Goal: Communication & Community: Participate in discussion

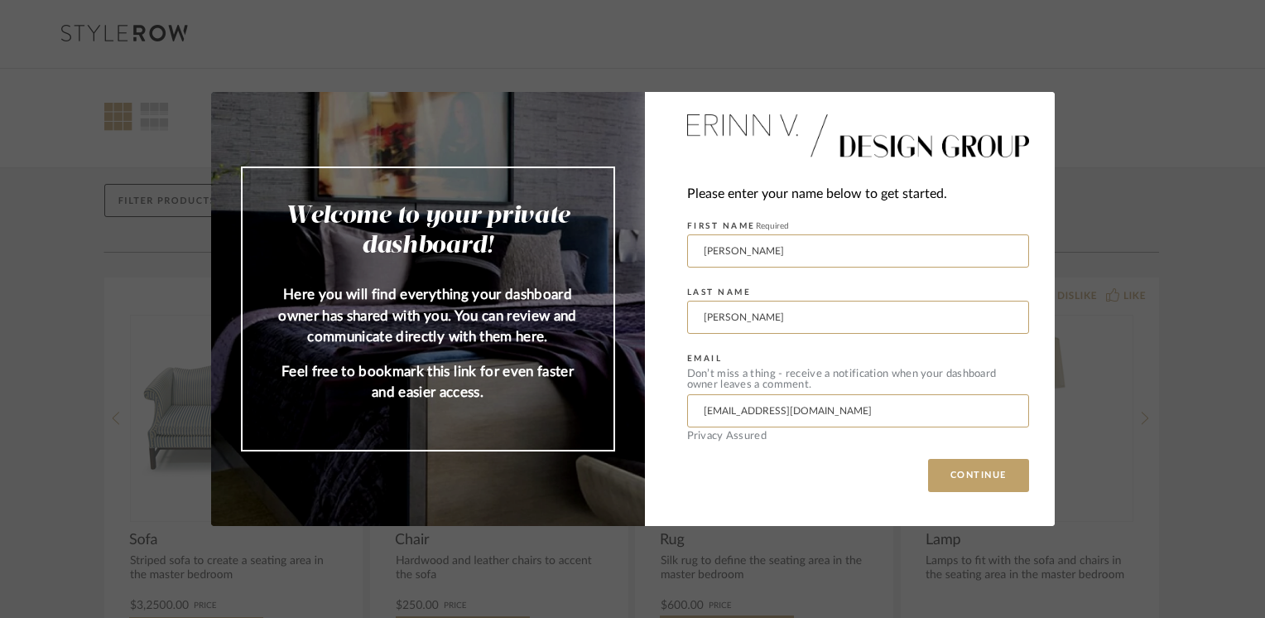
click at [980, 452] on div "Please enter your name below to get started. FIRST NAME Required lisa LAST NAME…" at bounding box center [850, 309] width 410 height 434
click at [977, 463] on button "CONTINUE" at bounding box center [978, 475] width 101 height 33
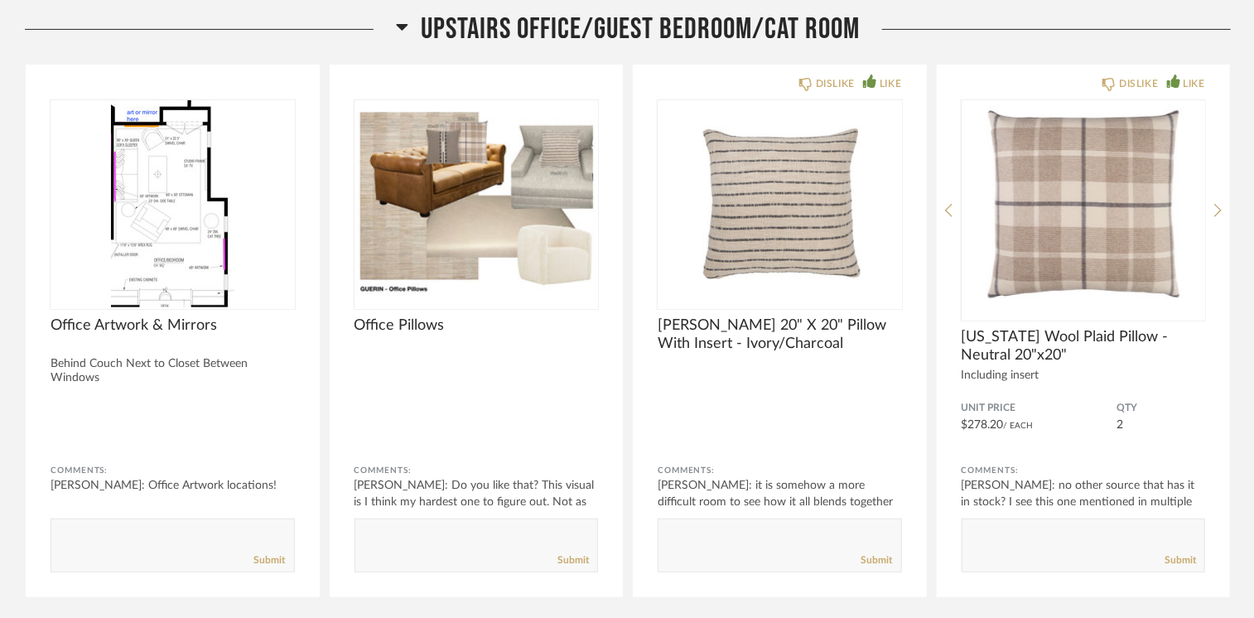
scroll to position [9888, 0]
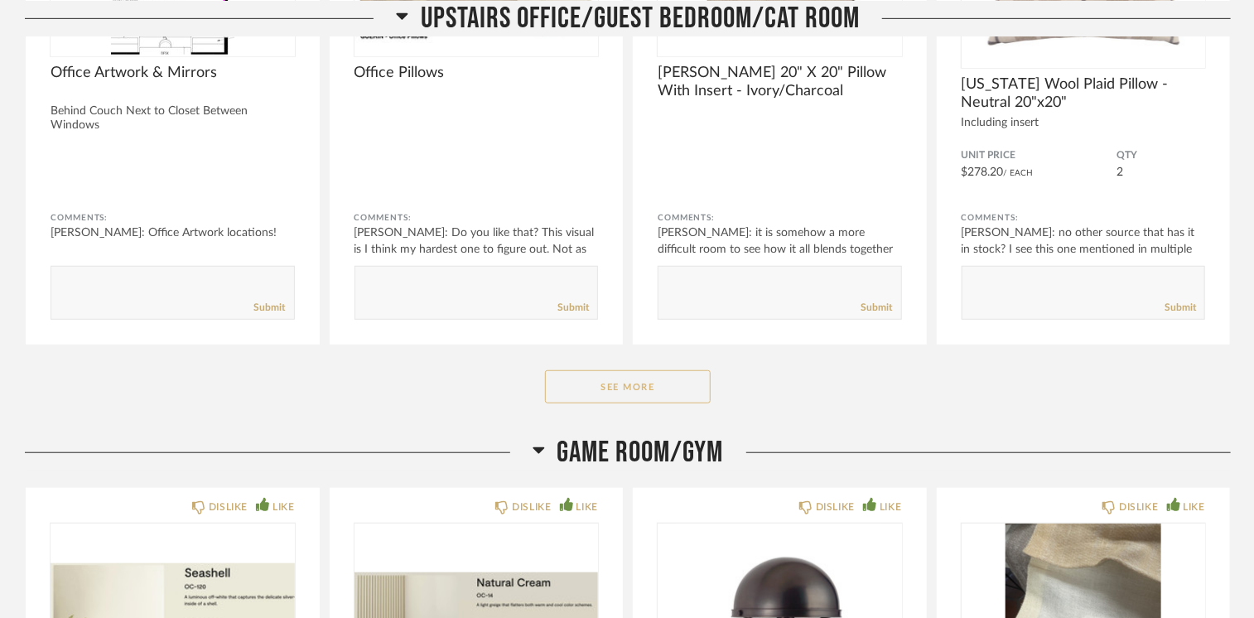
click at [623, 370] on button "See More" at bounding box center [628, 386] width 166 height 33
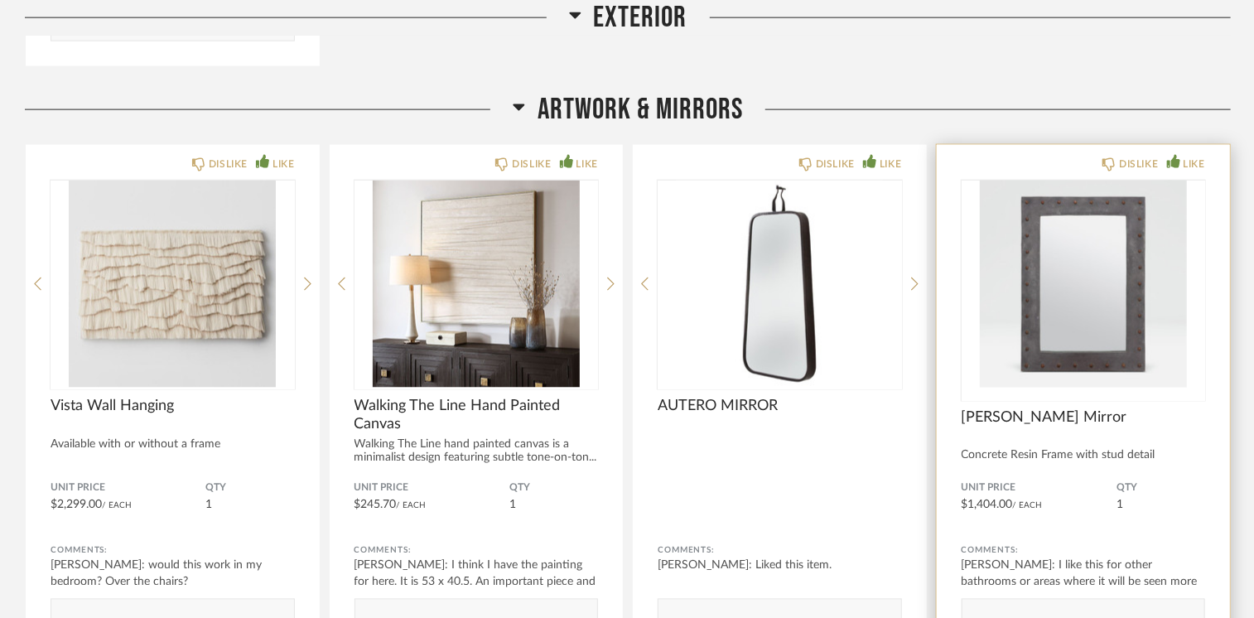
scroll to position [13946, 0]
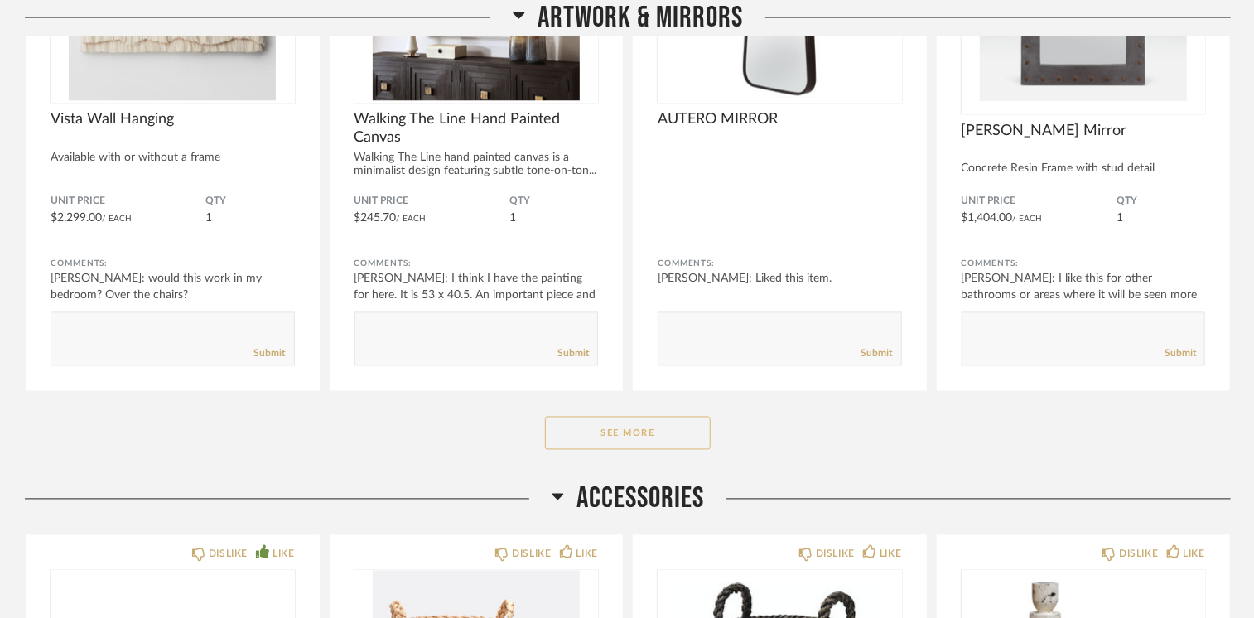
click at [632, 417] on button "See More" at bounding box center [628, 433] width 166 height 33
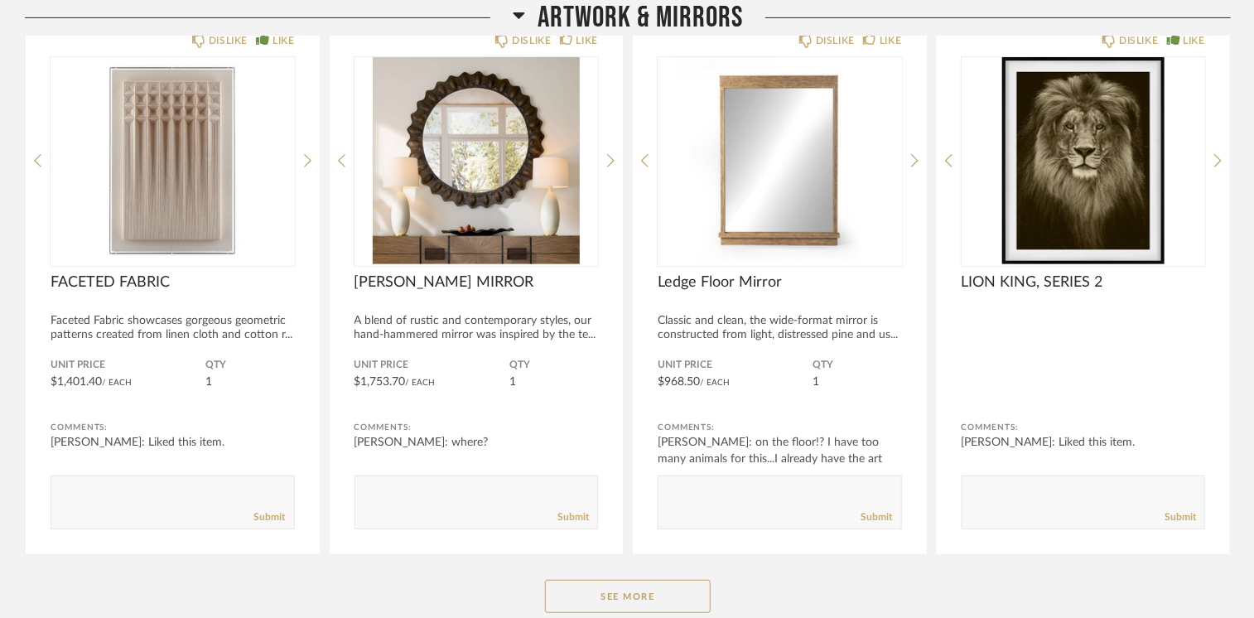
scroll to position [16099, 0]
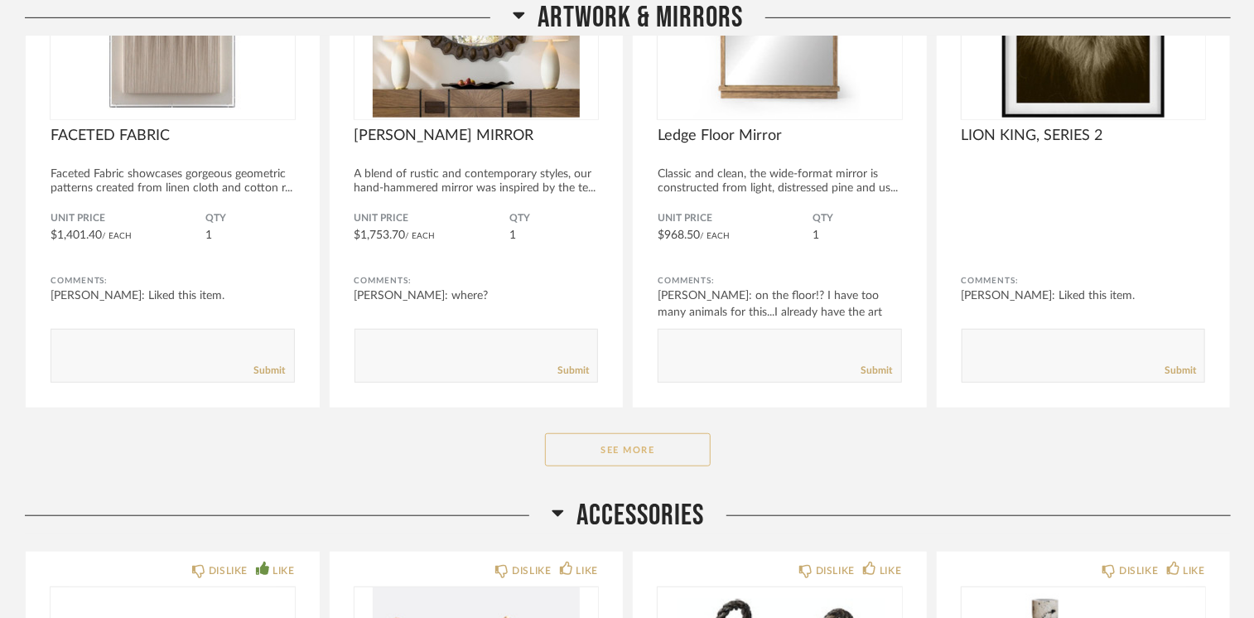
click at [651, 433] on button "See More" at bounding box center [628, 449] width 166 height 33
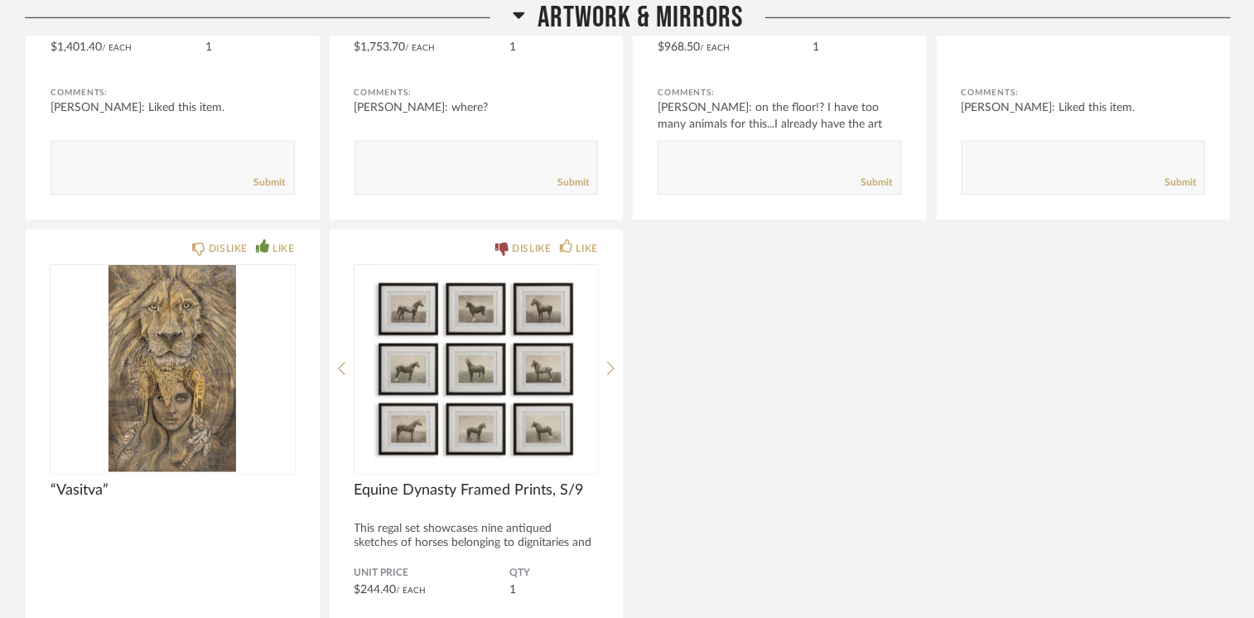
scroll to position [16513, 0]
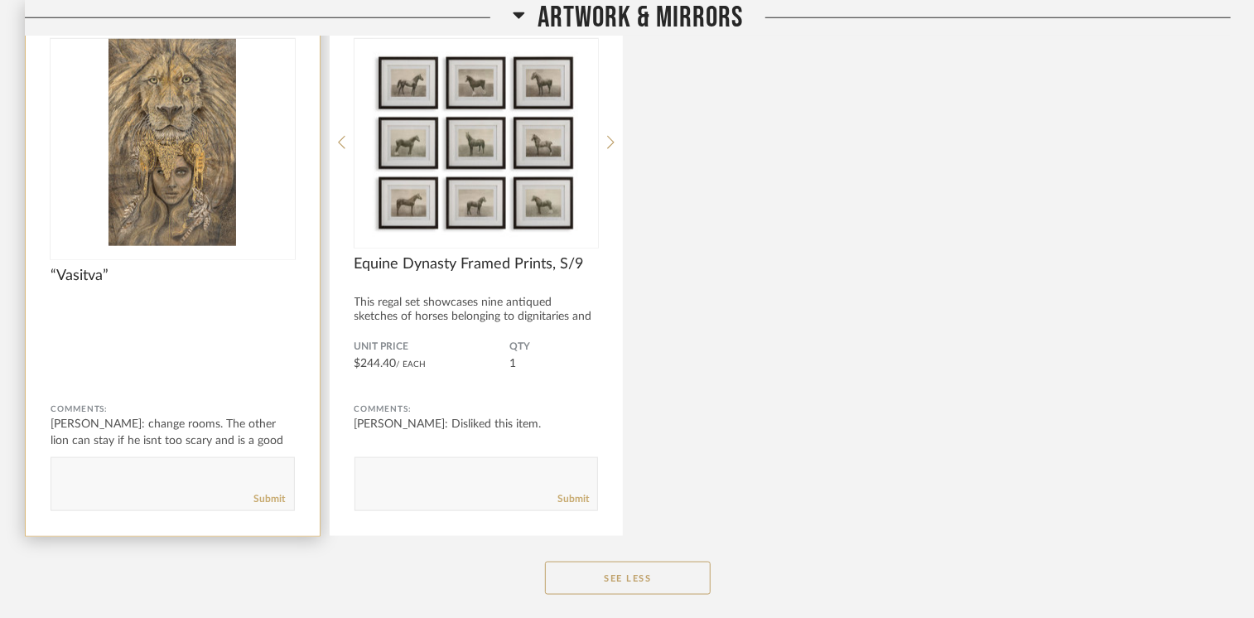
click at [0, 0] on img at bounding box center [0, 0] width 0 height 0
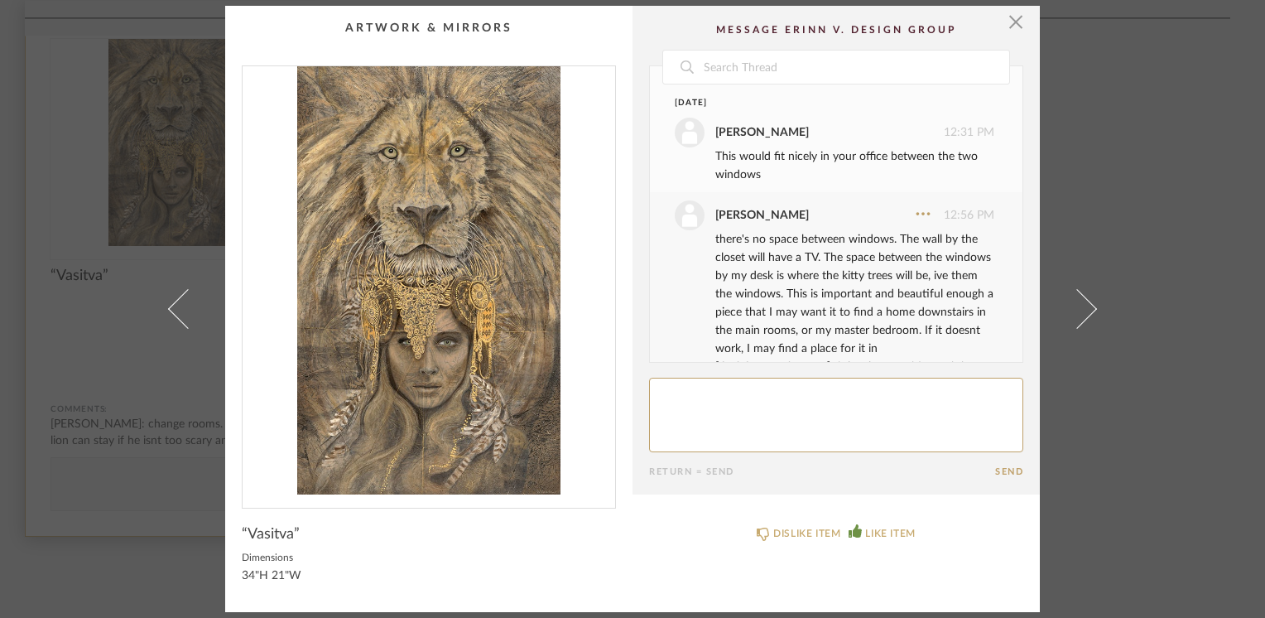
scroll to position [320, 0]
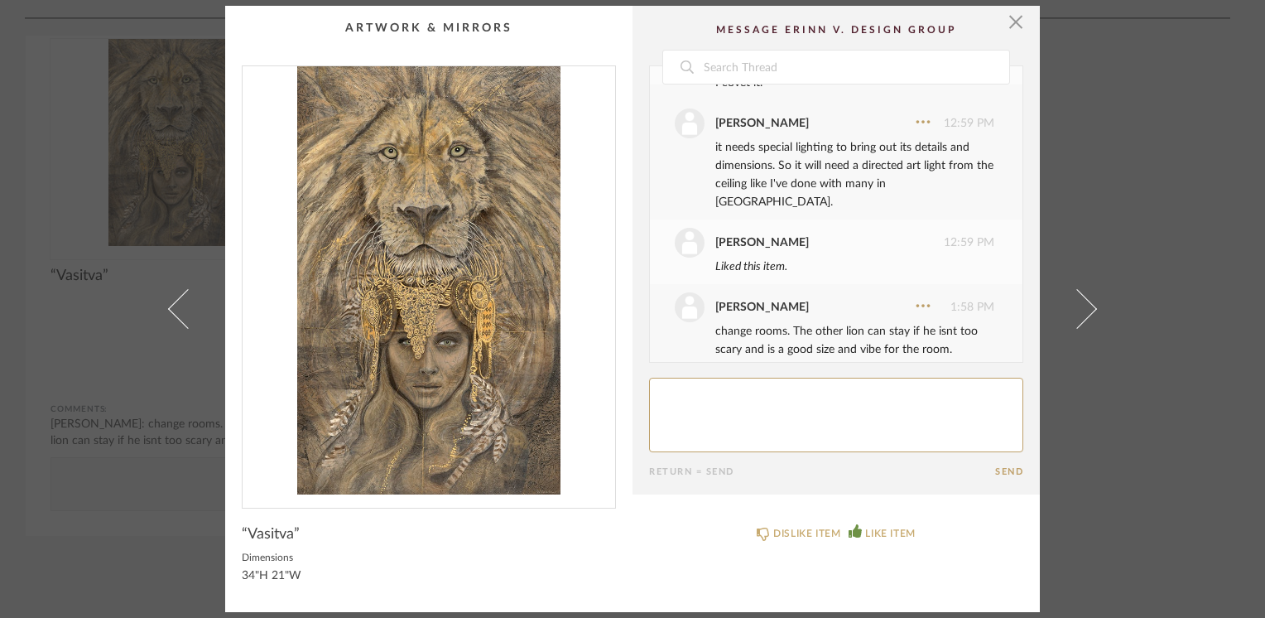
click at [680, 395] on textarea at bounding box center [836, 415] width 374 height 75
type textarea "A"
click at [691, 387] on textarea at bounding box center [836, 415] width 374 height 75
click at [725, 388] on textarea at bounding box center [836, 415] width 374 height 75
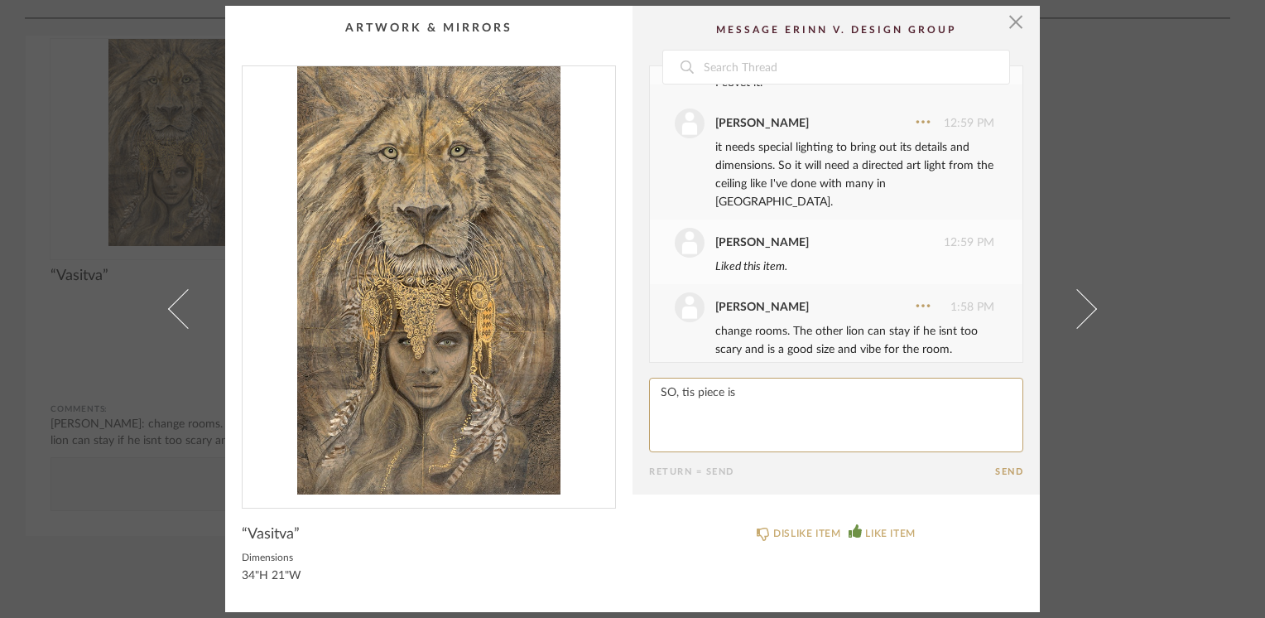
click at [731, 402] on textarea at bounding box center [836, 415] width 374 height 75
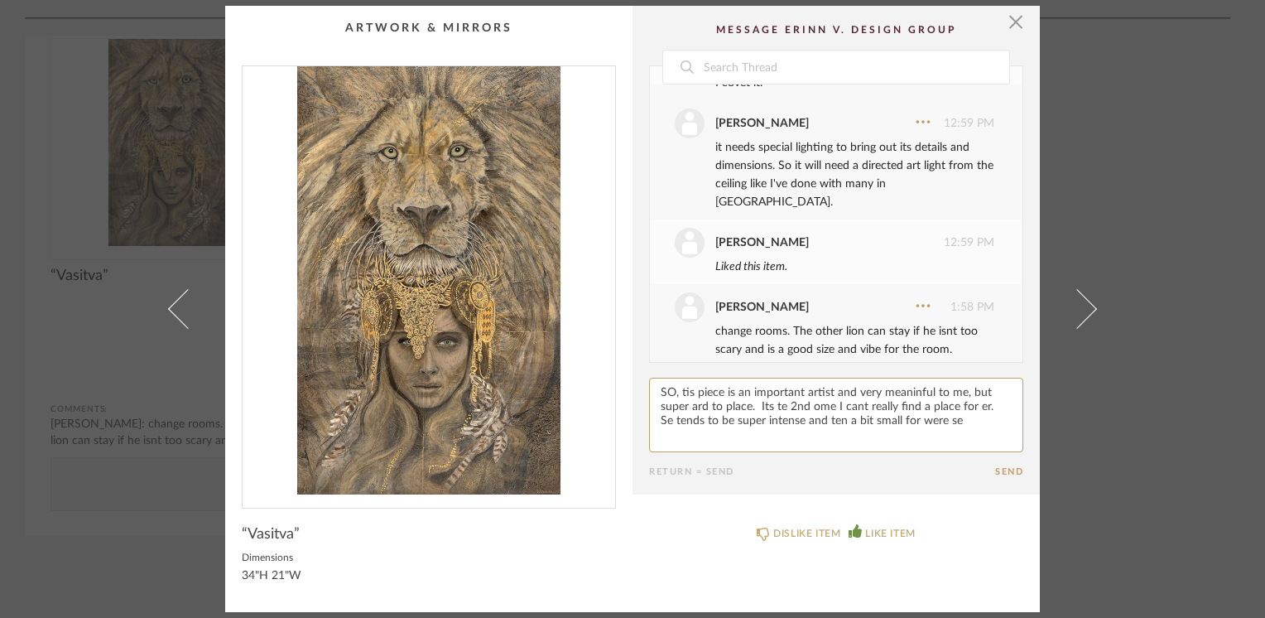
click at [888, 571] on div "DISLIKE ITEM LIKE ITEM" at bounding box center [836, 552] width 407 height 88
click at [953, 418] on textarea at bounding box center [836, 415] width 374 height 75
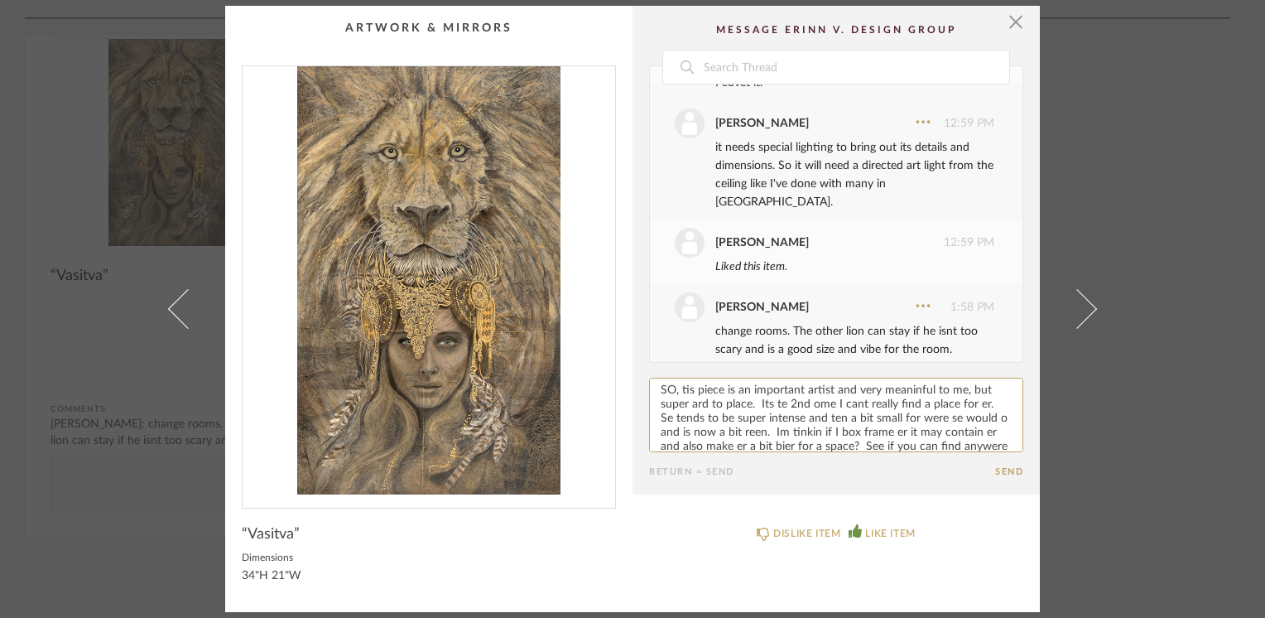
scroll to position [17, 0]
click at [937, 477] on cpp-summary-comments "Date November 14th Sheridan Johnson 12:31 PM This would fit nicely in your offi…" at bounding box center [836, 250] width 407 height 489
click at [720, 443] on textarea at bounding box center [836, 415] width 374 height 75
click at [682, 391] on textarea at bounding box center [836, 415] width 374 height 75
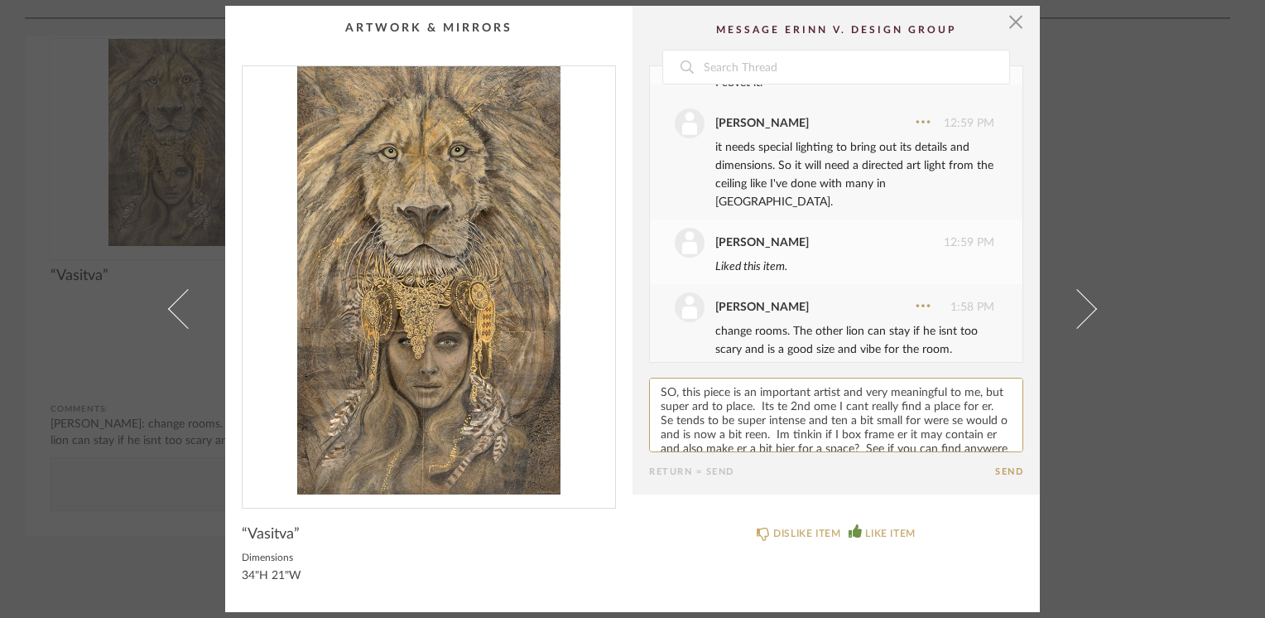
paste textarea "h"
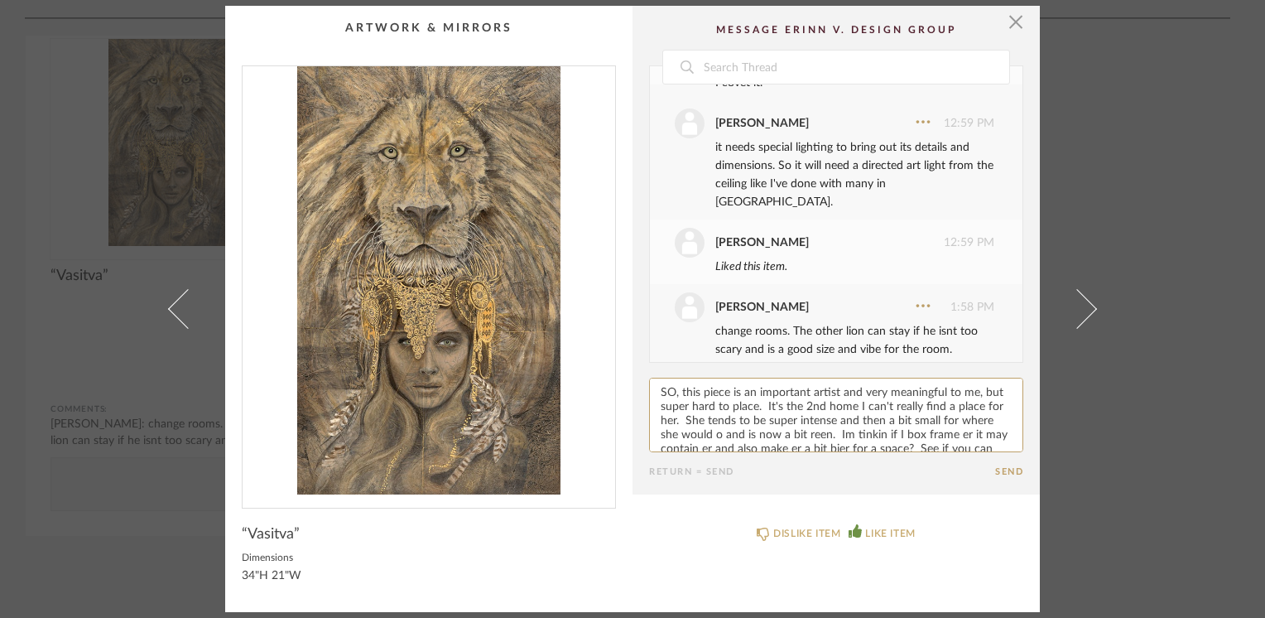
paste textarea "h"
drag, startPoint x: 816, startPoint y: 436, endPoint x: 862, endPoint y: 427, distance: 47.1
drag, startPoint x: 862, startPoint y: 427, endPoint x: 864, endPoint y: 439, distance: 11.7
paste textarea "h"
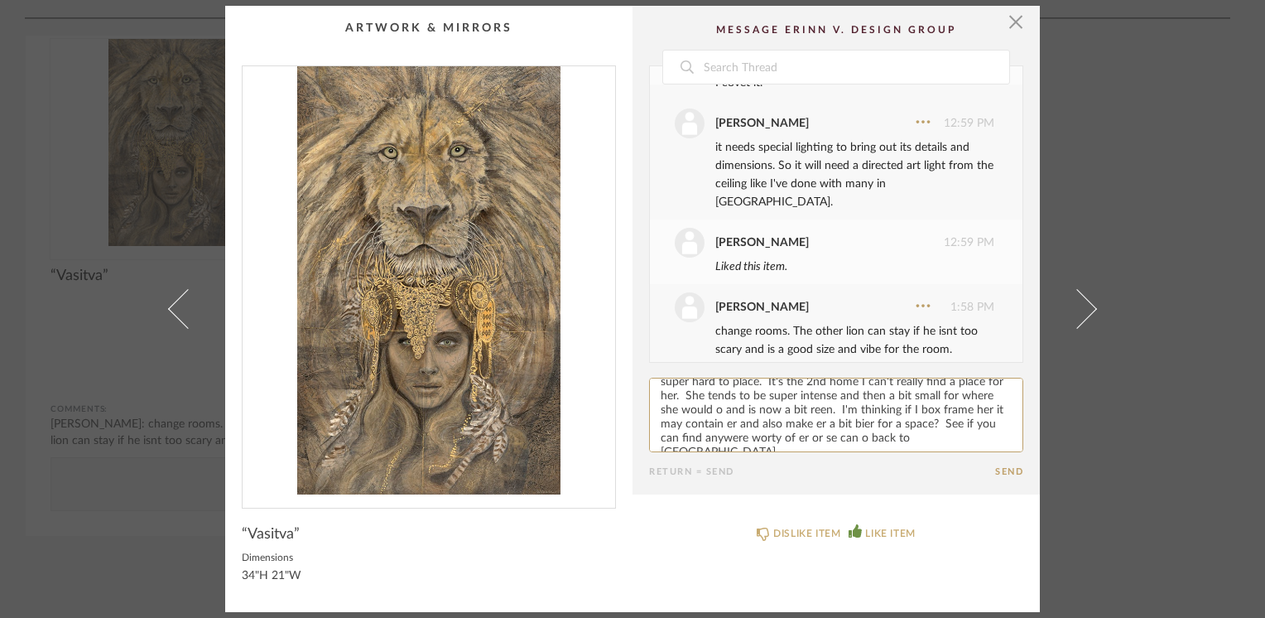
paste textarea "h"
click at [902, 436] on textarea at bounding box center [836, 415] width 374 height 75
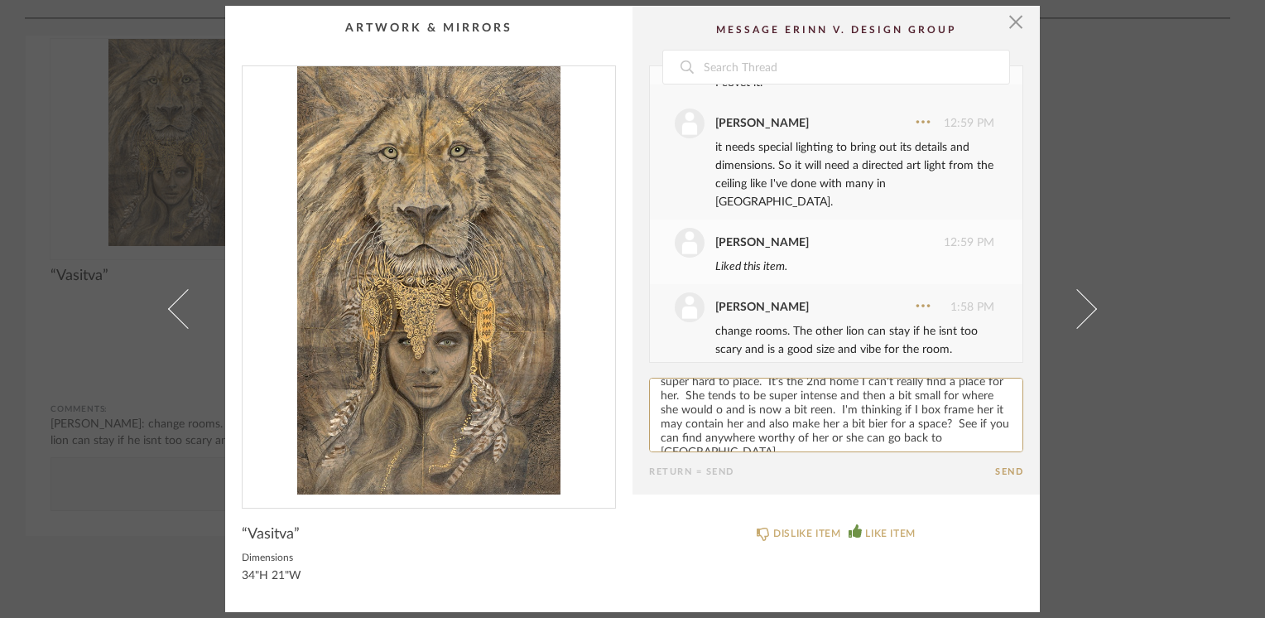
paste textarea "g"
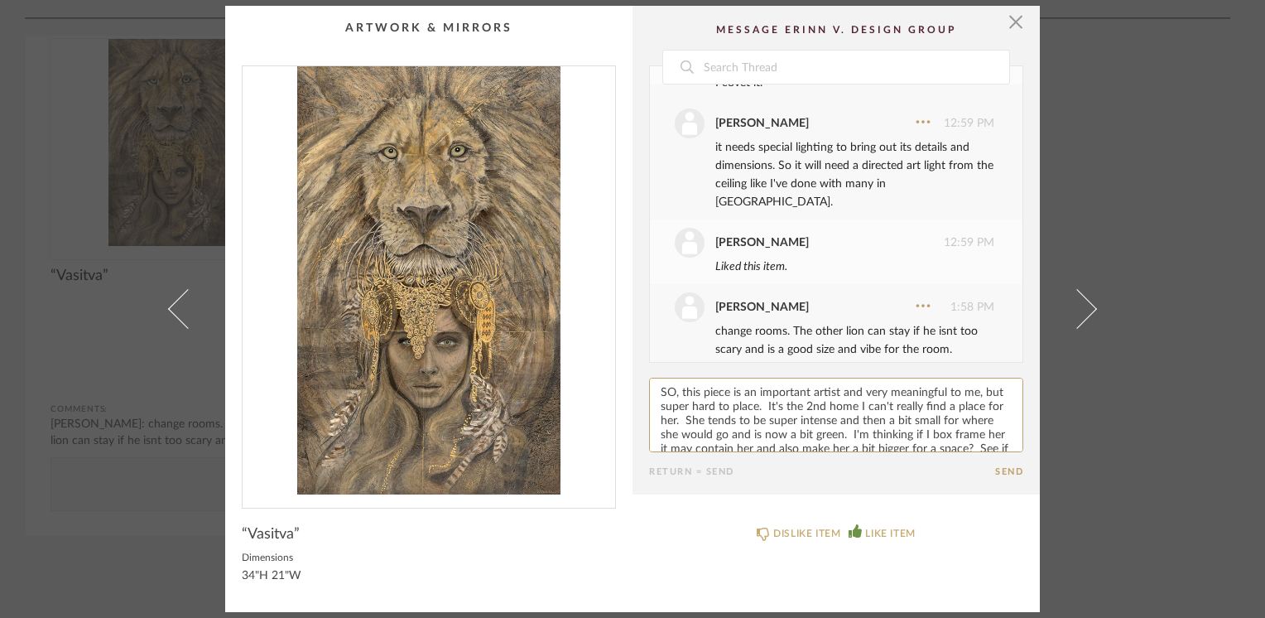
type textarea "SO, this piece is an important artist and very meaningful to me, but super hard…"
click at [997, 470] on button "Send" at bounding box center [1009, 471] width 28 height 11
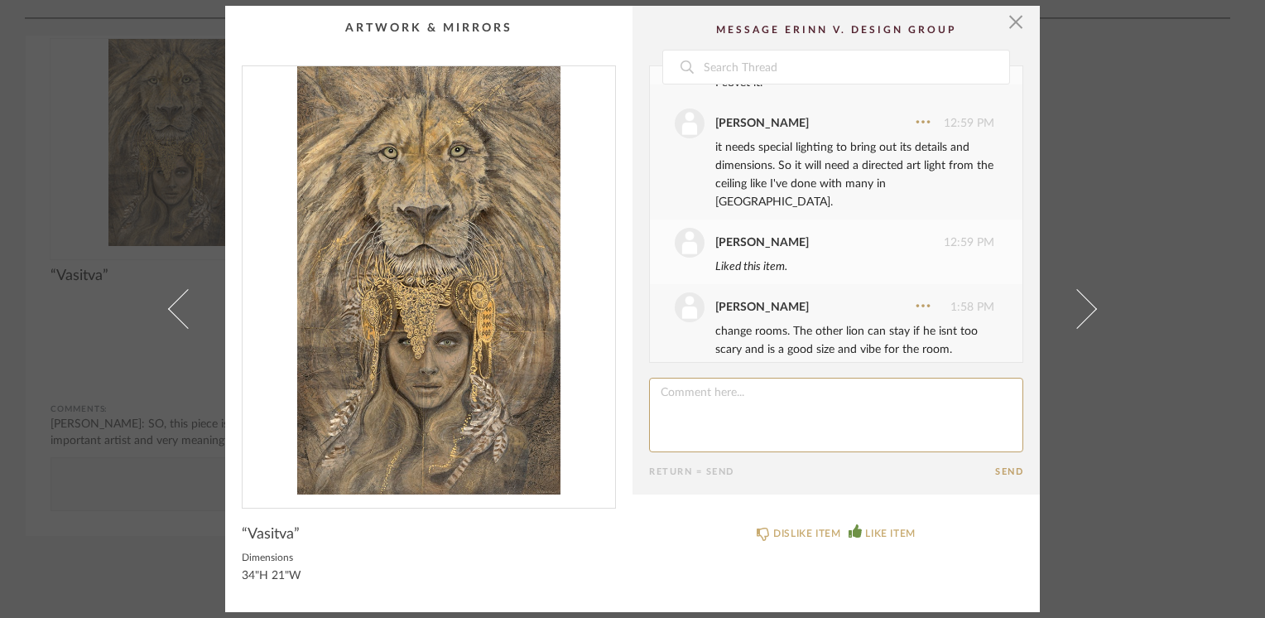
scroll to position [537, 0]
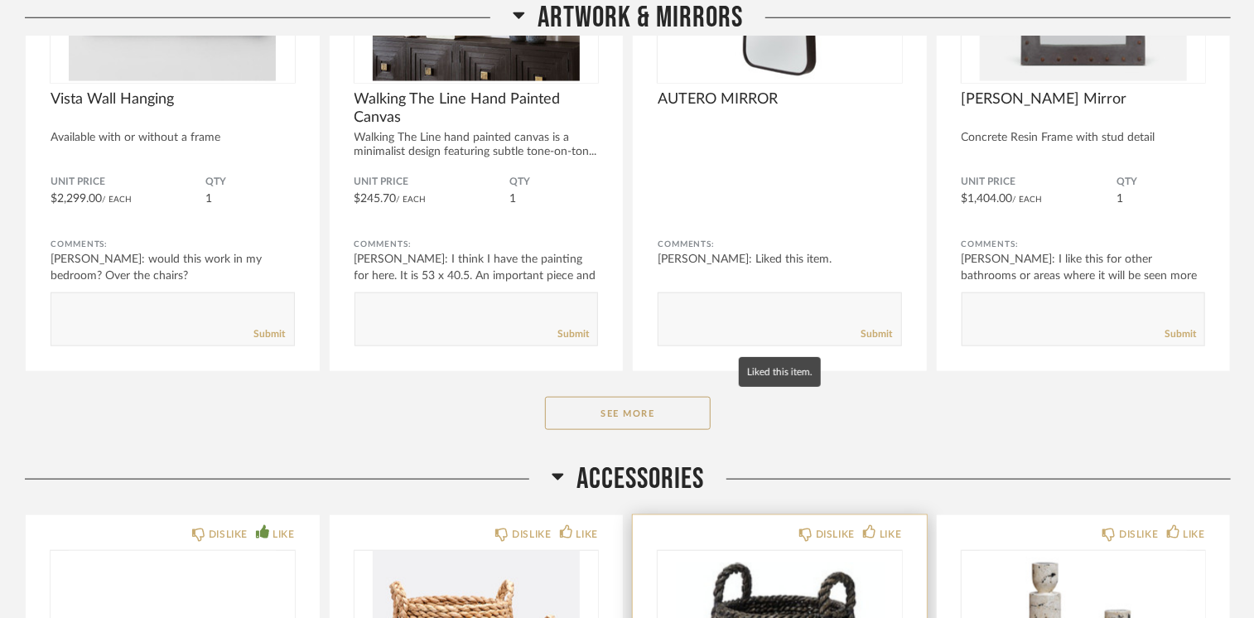
scroll to position [10059, 0]
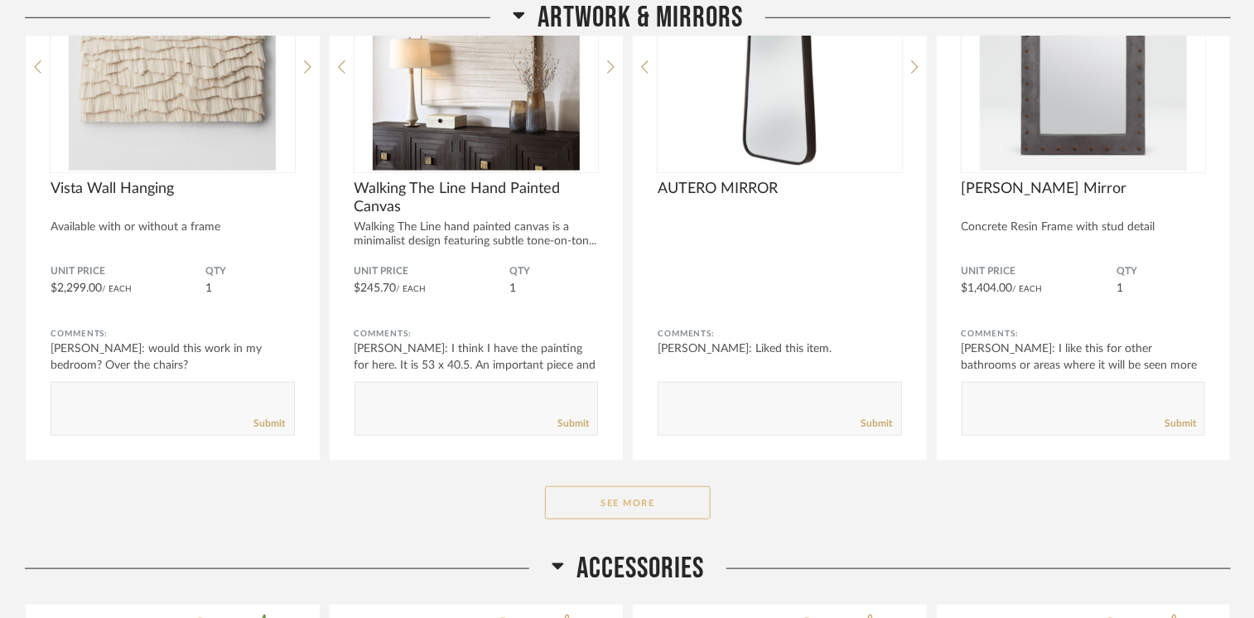
click at [623, 494] on button "See More" at bounding box center [628, 502] width 166 height 33
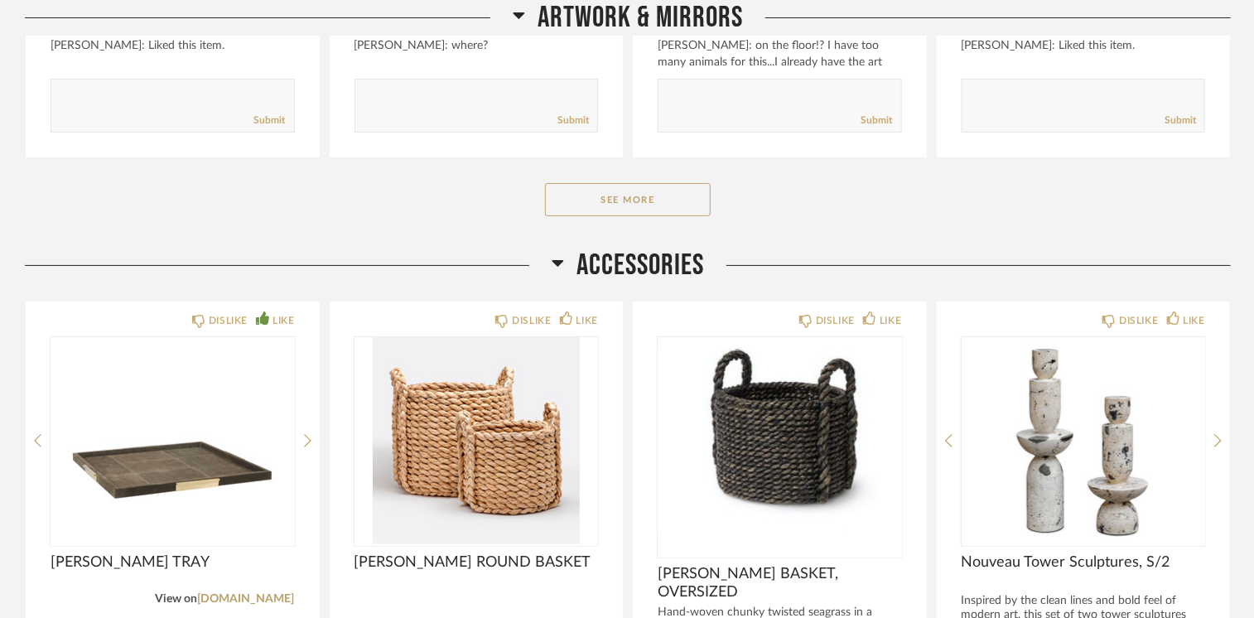
scroll to position [12544, 0]
click at [633, 200] on button "See More" at bounding box center [628, 199] width 166 height 33
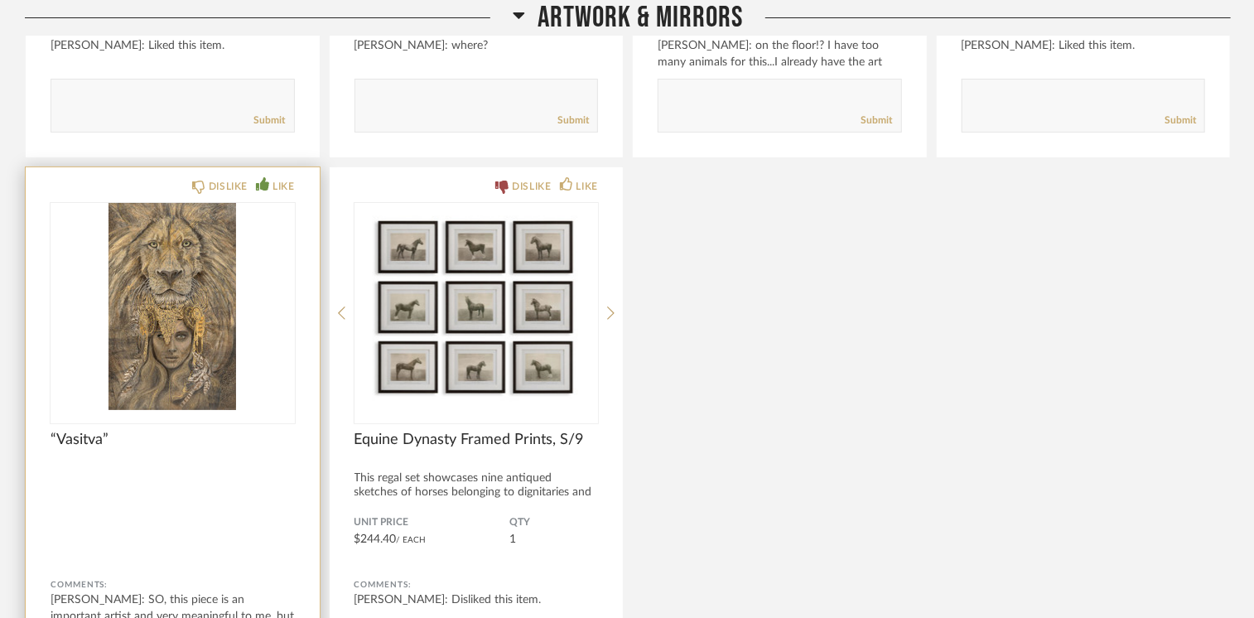
click at [0, 0] on img at bounding box center [0, 0] width 0 height 0
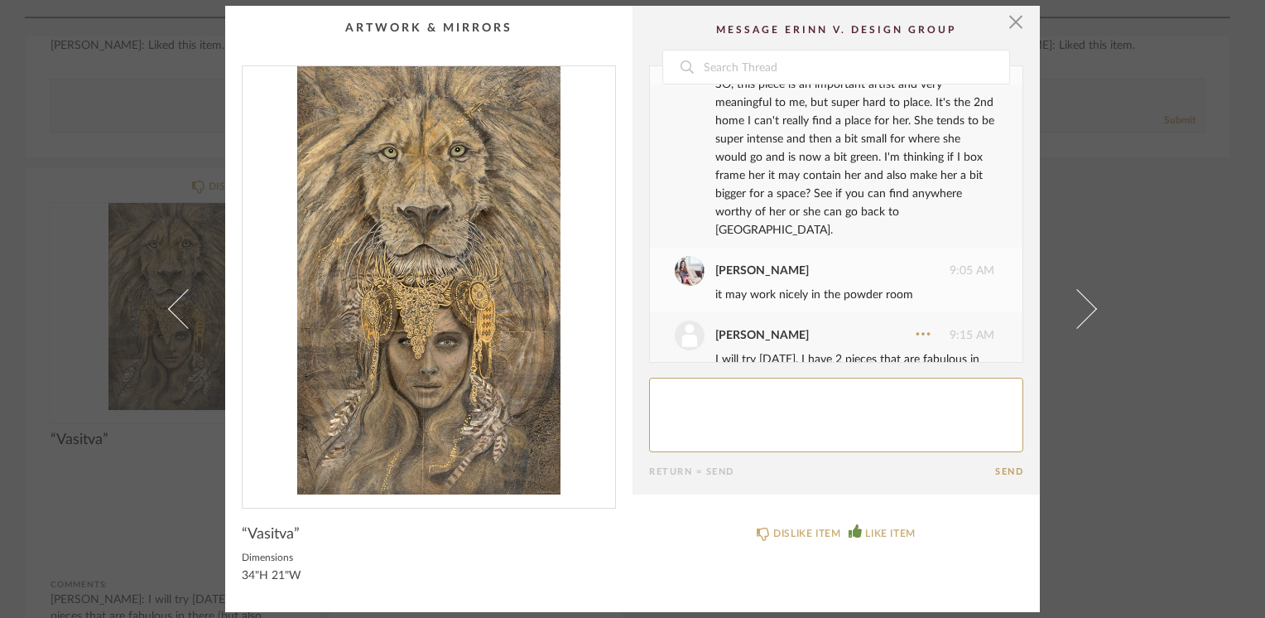
scroll to position [759, 0]
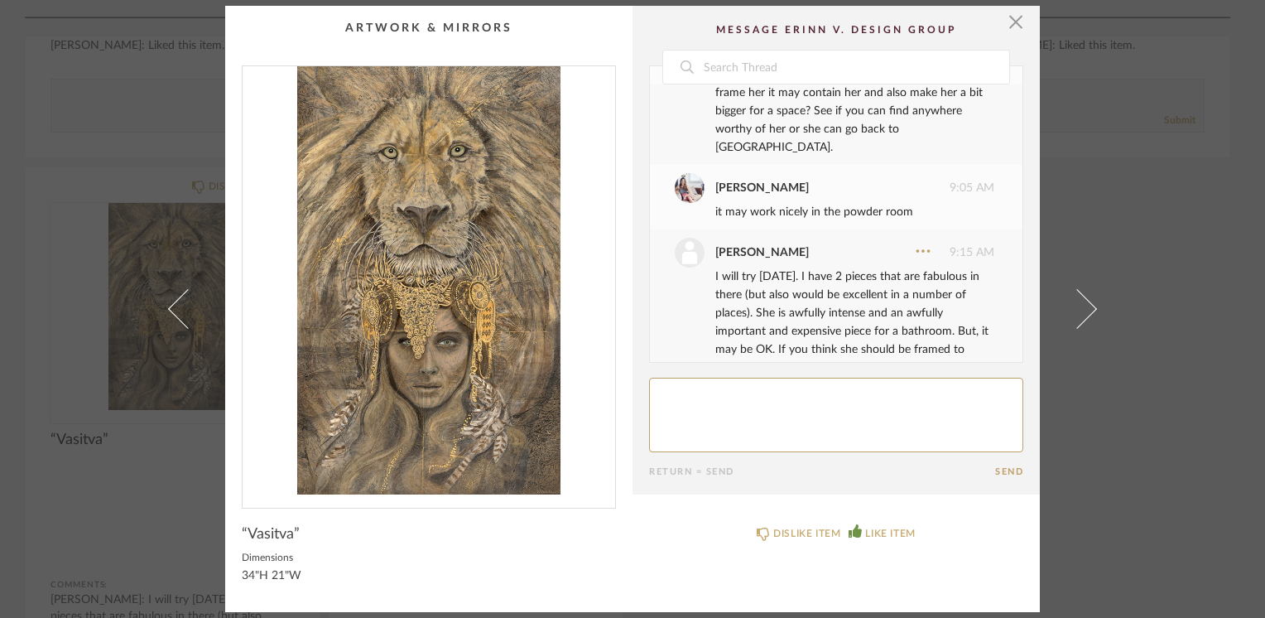
click at [685, 391] on textarea at bounding box center [836, 415] width 374 height 75
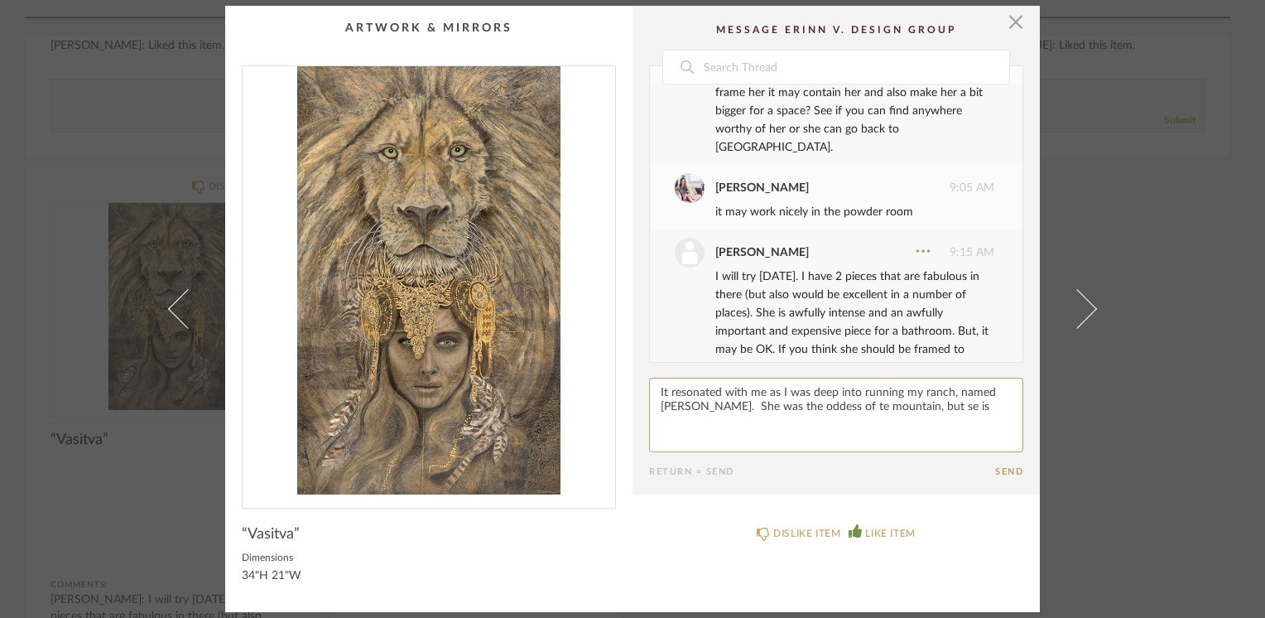
drag, startPoint x: 787, startPoint y: 406, endPoint x: 739, endPoint y: 404, distance: 48.9
click at [739, 404] on textarea at bounding box center [836, 415] width 374 height 75
drag, startPoint x: 729, startPoint y: 406, endPoint x: 784, endPoint y: 329, distance: 94.9
click at [784, 329] on div "Date November 14th Sheridan Johnson 12:31 PM This would fit nicely in your offi…" at bounding box center [836, 271] width 374 height 412
click at [735, 423] on textarea at bounding box center [836, 415] width 374 height 75
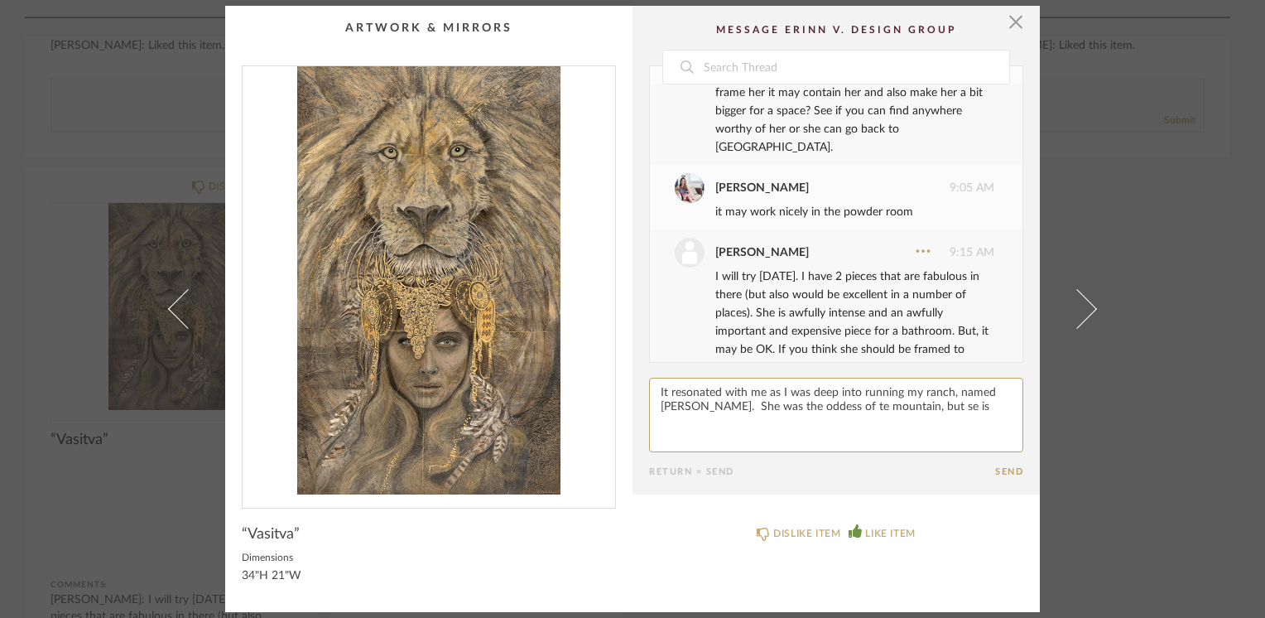
drag, startPoint x: 758, startPoint y: 404, endPoint x: 771, endPoint y: 404, distance: 13.2
click at [771, 404] on textarea at bounding box center [836, 415] width 374 height 75
drag, startPoint x: 897, startPoint y: 392, endPoint x: 888, endPoint y: 390, distance: 9.3
click at [888, 390] on textarea at bounding box center [836, 415] width 374 height 75
paste textarea "g"
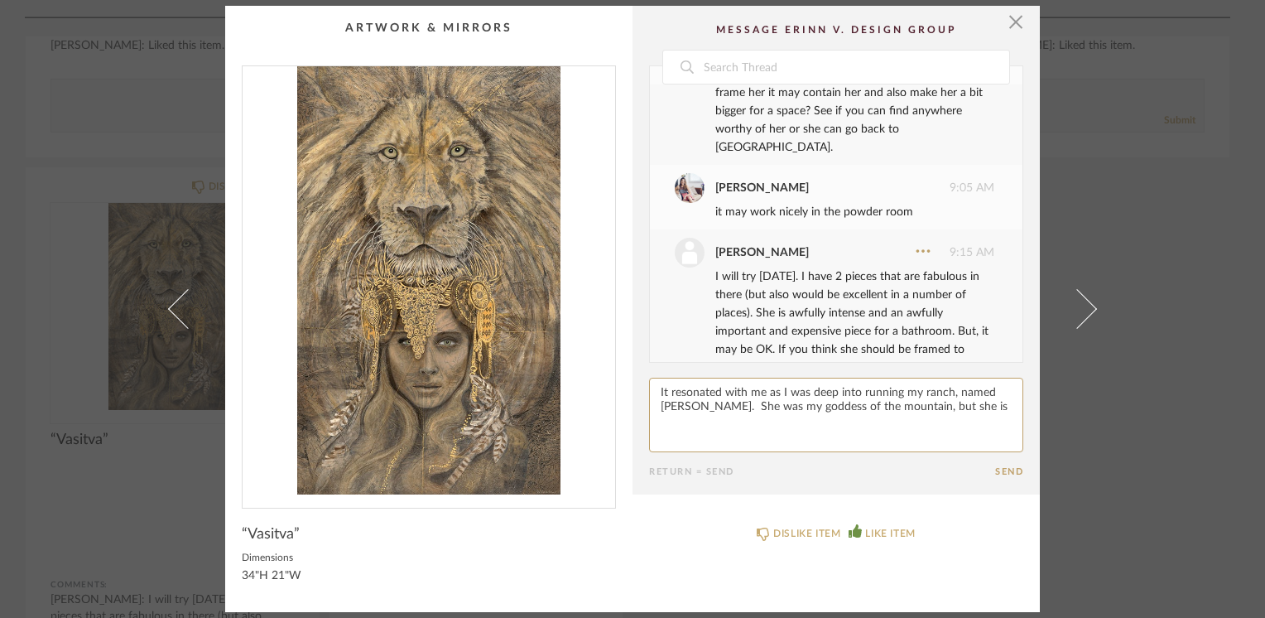
click at [961, 403] on textarea at bounding box center [836, 415] width 374 height 75
click at [967, 400] on textarea at bounding box center [836, 415] width 374 height 75
paste textarea "g"
click at [963, 417] on textarea at bounding box center [836, 415] width 374 height 75
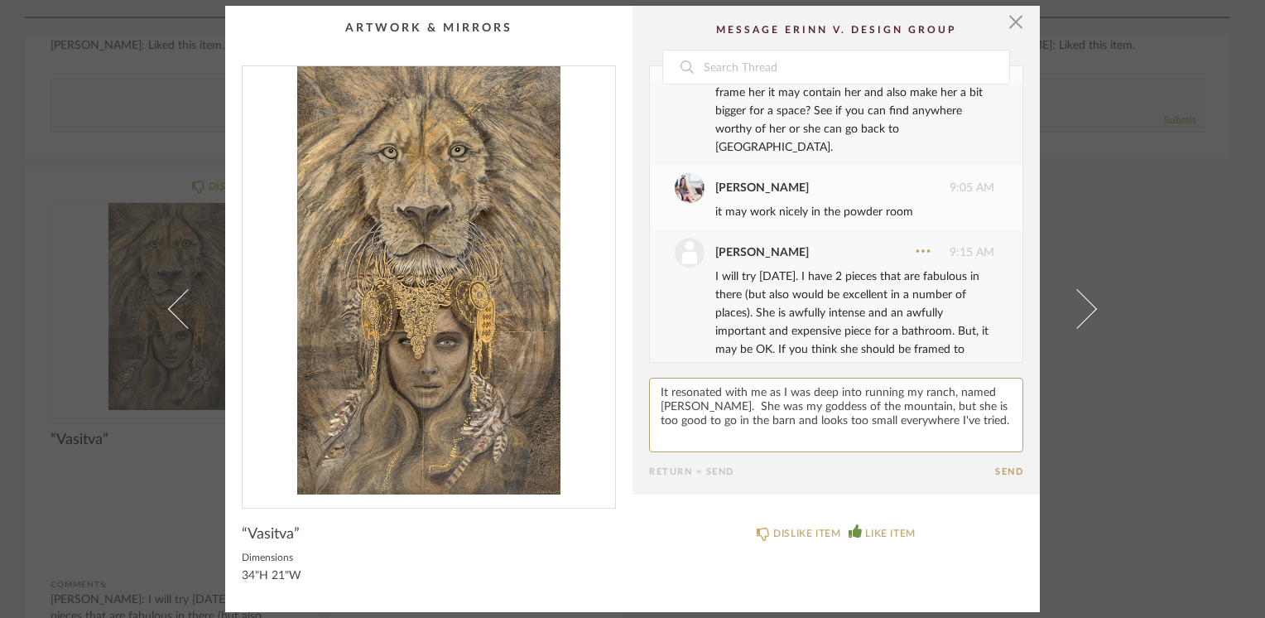
click at [703, 404] on textarea at bounding box center [836, 415] width 374 height 75
drag, startPoint x: 818, startPoint y: 405, endPoint x: 826, endPoint y: 383, distance: 23.1
click at [829, 381] on textarea at bounding box center [836, 415] width 374 height 75
paste textarea "g"
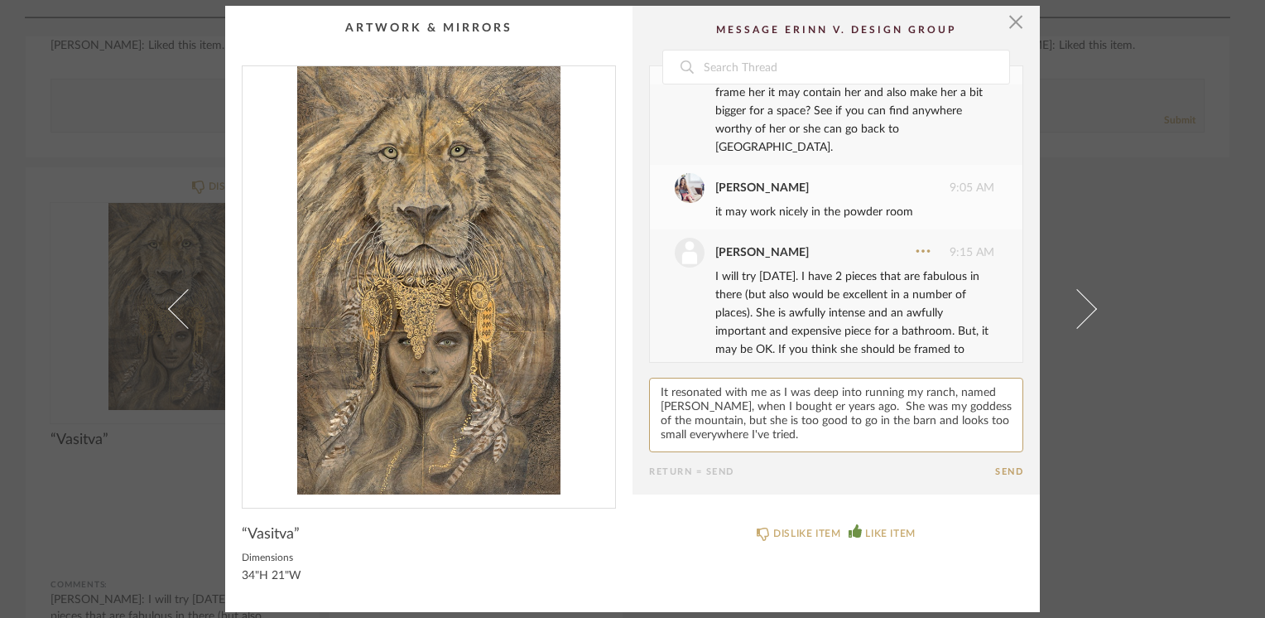
click at [776, 406] on textarea at bounding box center [836, 415] width 374 height 75
paste textarea "h"
click at [787, 429] on textarea at bounding box center [836, 415] width 374 height 75
paste textarea "h"
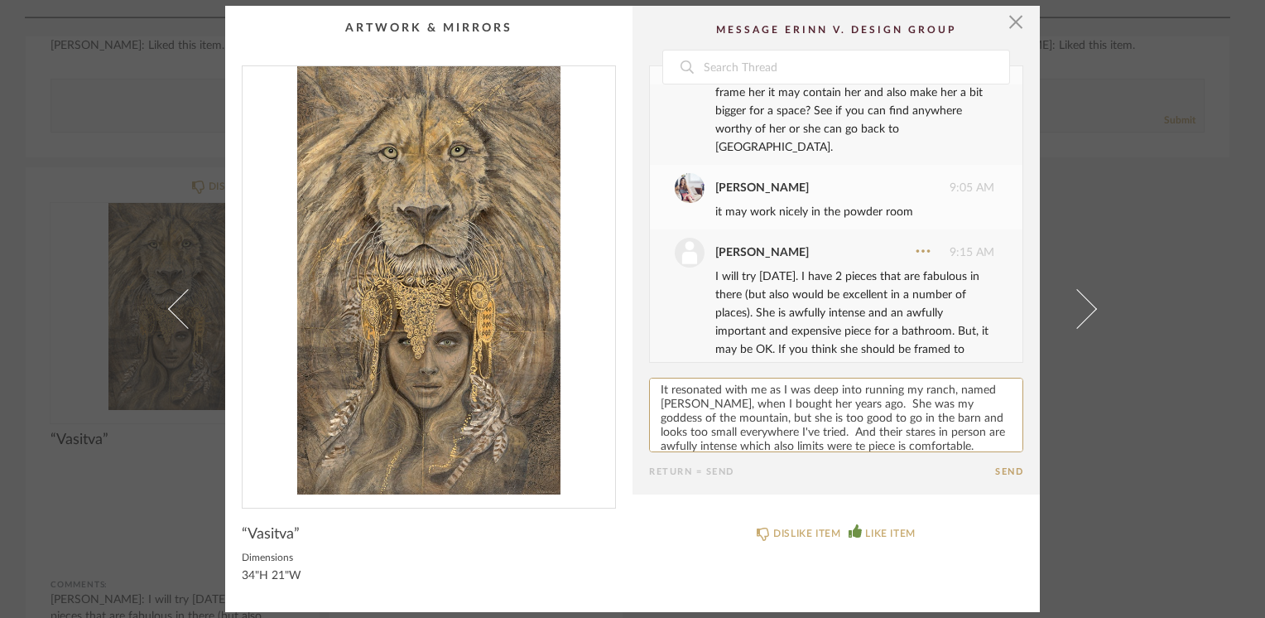
paste textarea "h"
click at [935, 446] on textarea at bounding box center [836, 415] width 374 height 75
click at [934, 417] on textarea at bounding box center [836, 415] width 374 height 75
click at [845, 446] on textarea at bounding box center [836, 415] width 374 height 75
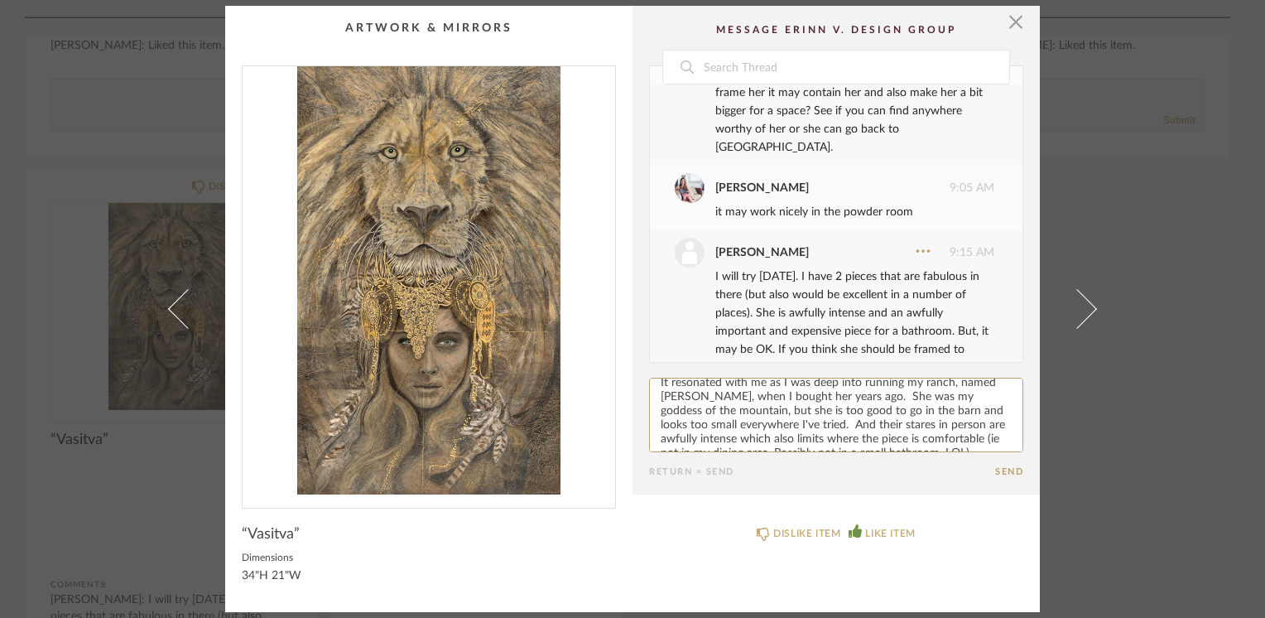
scroll to position [25, 0]
click at [935, 432] on textarea at bounding box center [836, 415] width 374 height 75
paste textarea "h"
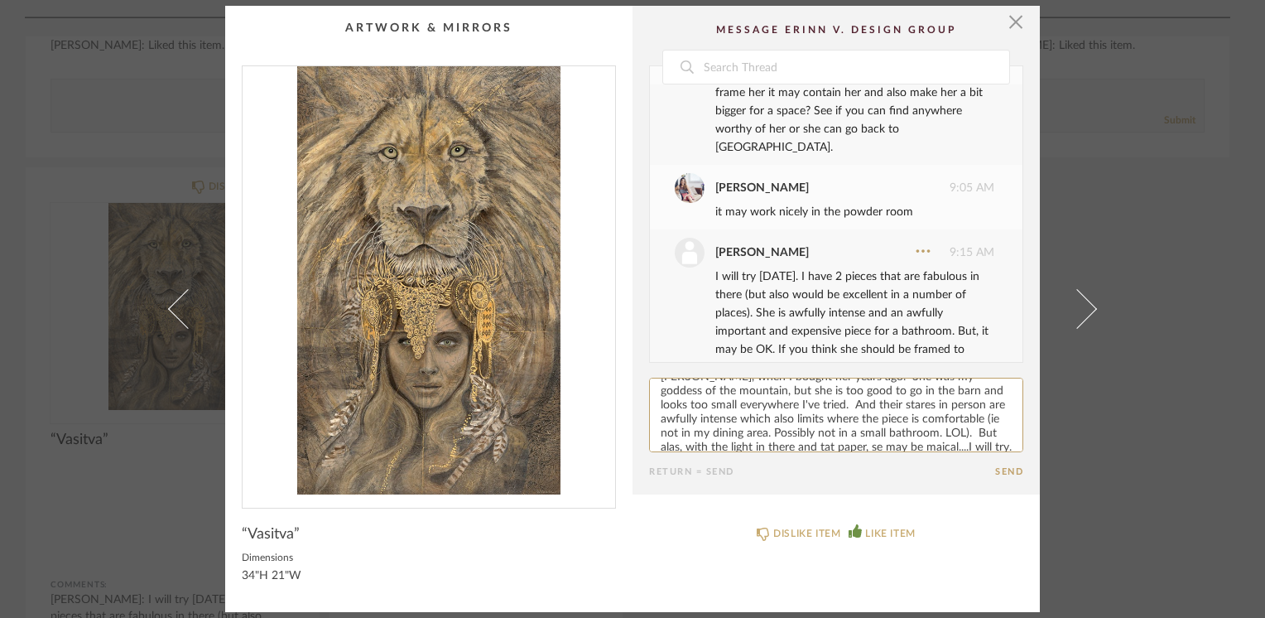
paste textarea "h"
click at [732, 243] on div "[PERSON_NAME]" at bounding box center [762, 252] width 94 height 18
type textarea "It resonated with me as I was deep into running my ranch, named Lionheart, when…"
click at [1002, 470] on button "Send" at bounding box center [1009, 471] width 28 height 11
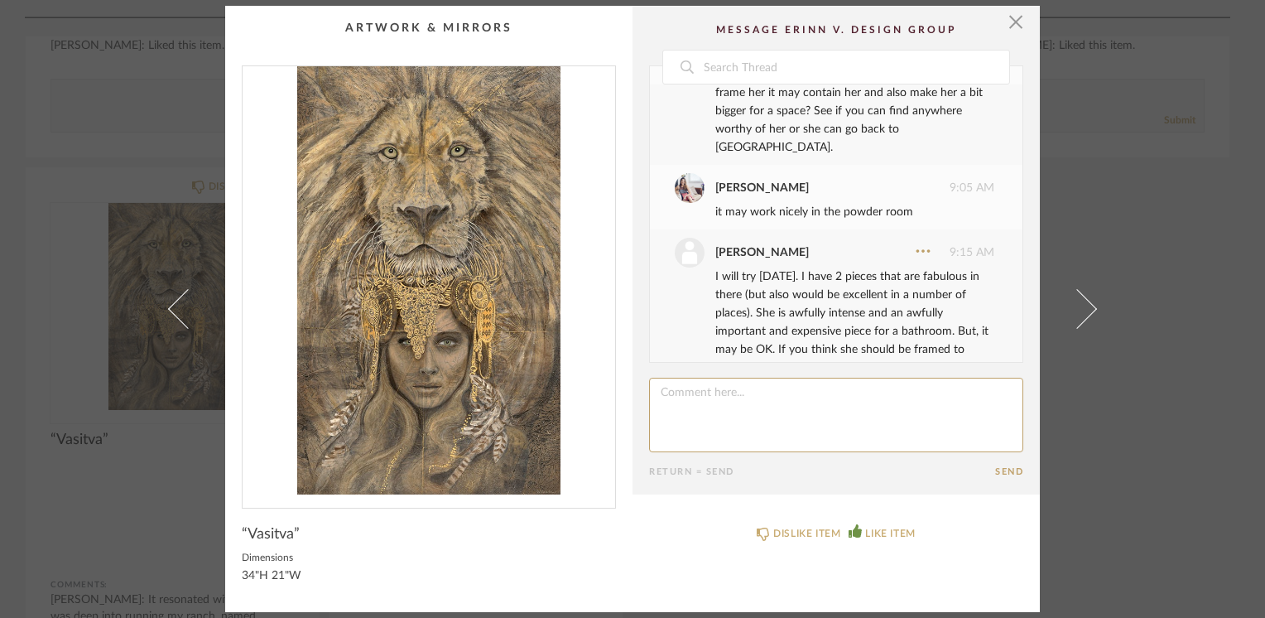
scroll to position [968, 0]
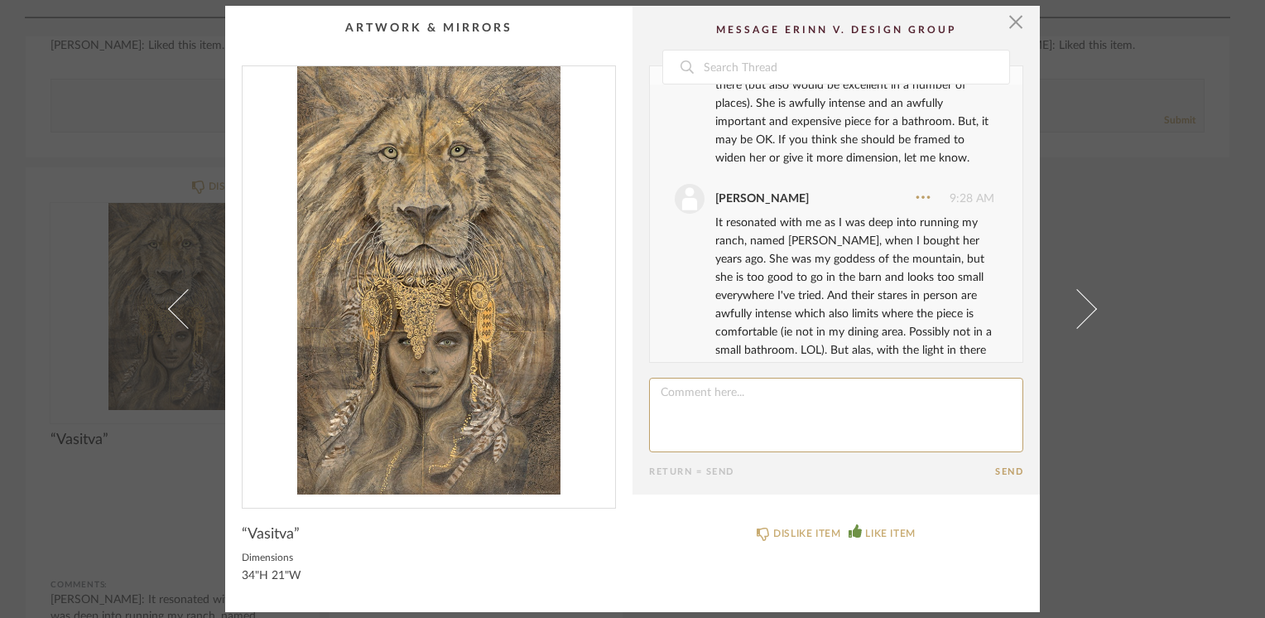
click at [709, 386] on textarea at bounding box center [836, 415] width 374 height 75
click at [1009, 19] on span "button" at bounding box center [1015, 22] width 33 height 33
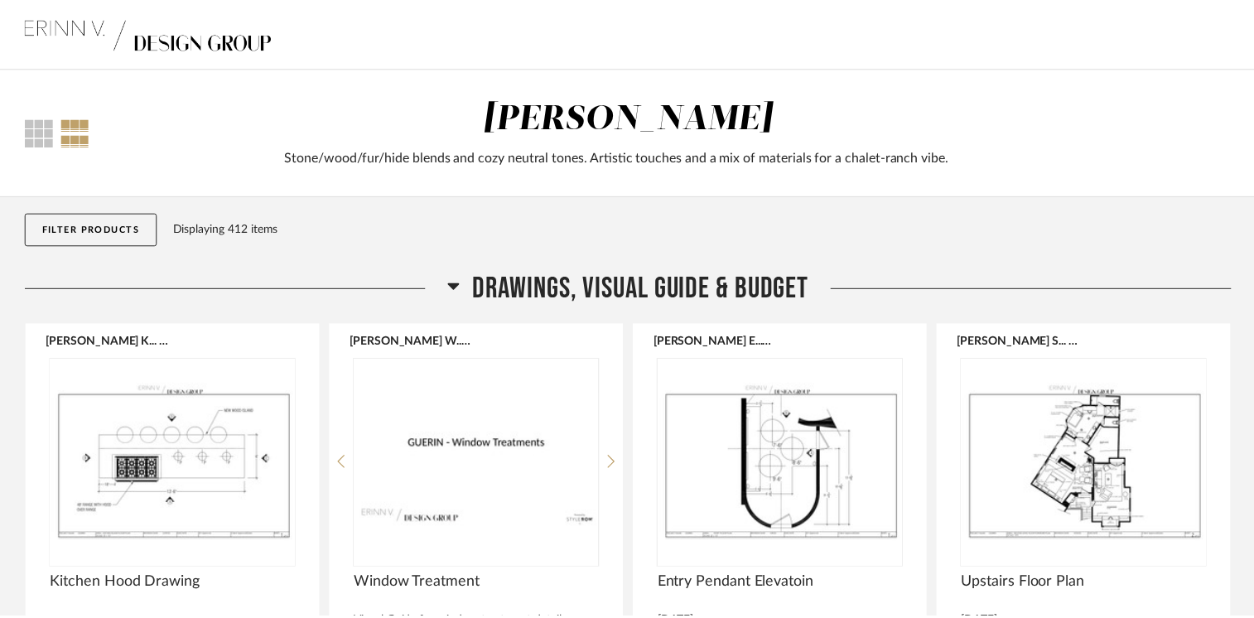
scroll to position [12544, 0]
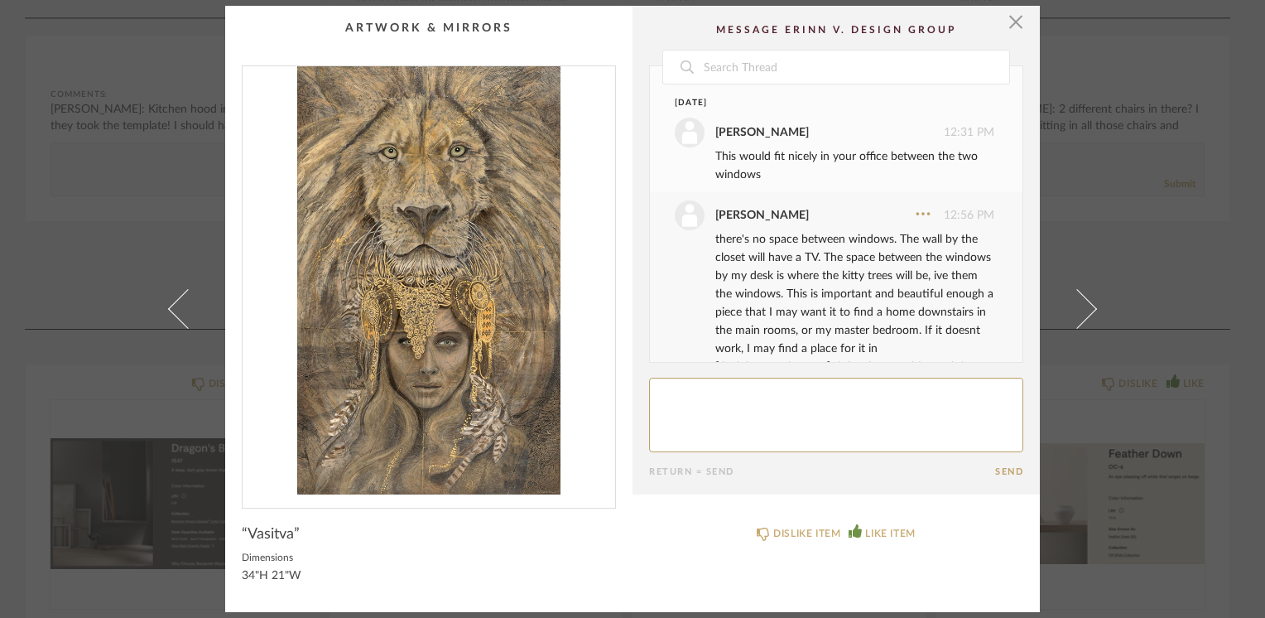
scroll to position [603, 0]
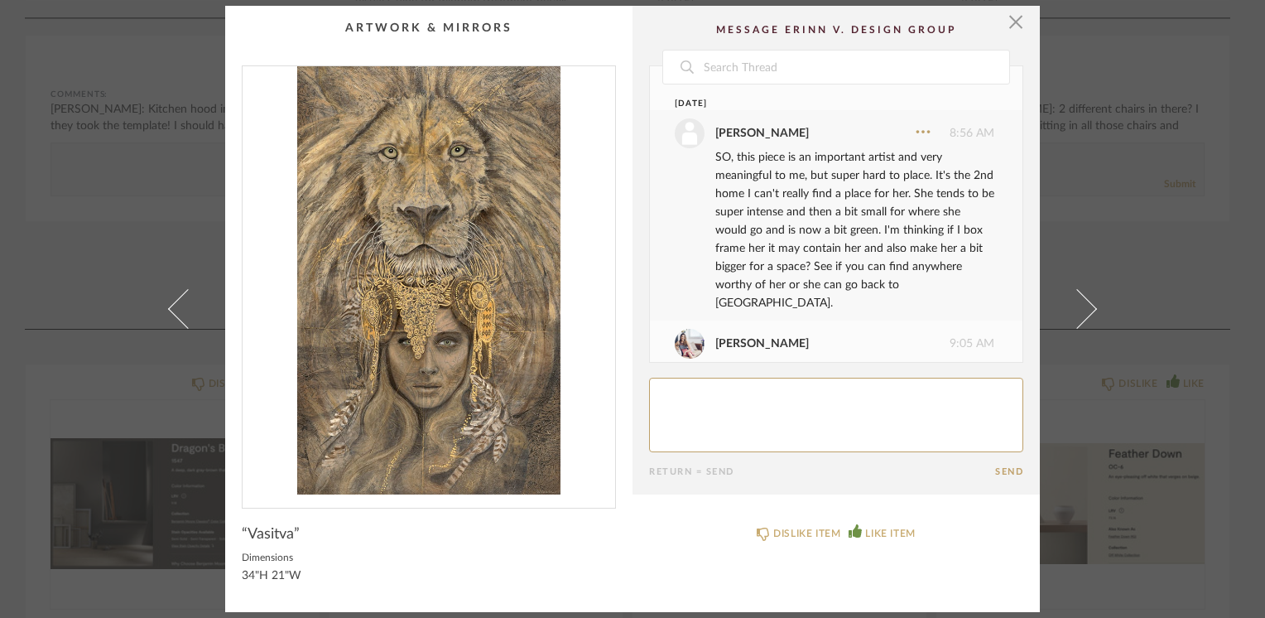
click at [673, 396] on textarea at bounding box center [836, 415] width 374 height 75
type textarea "s"
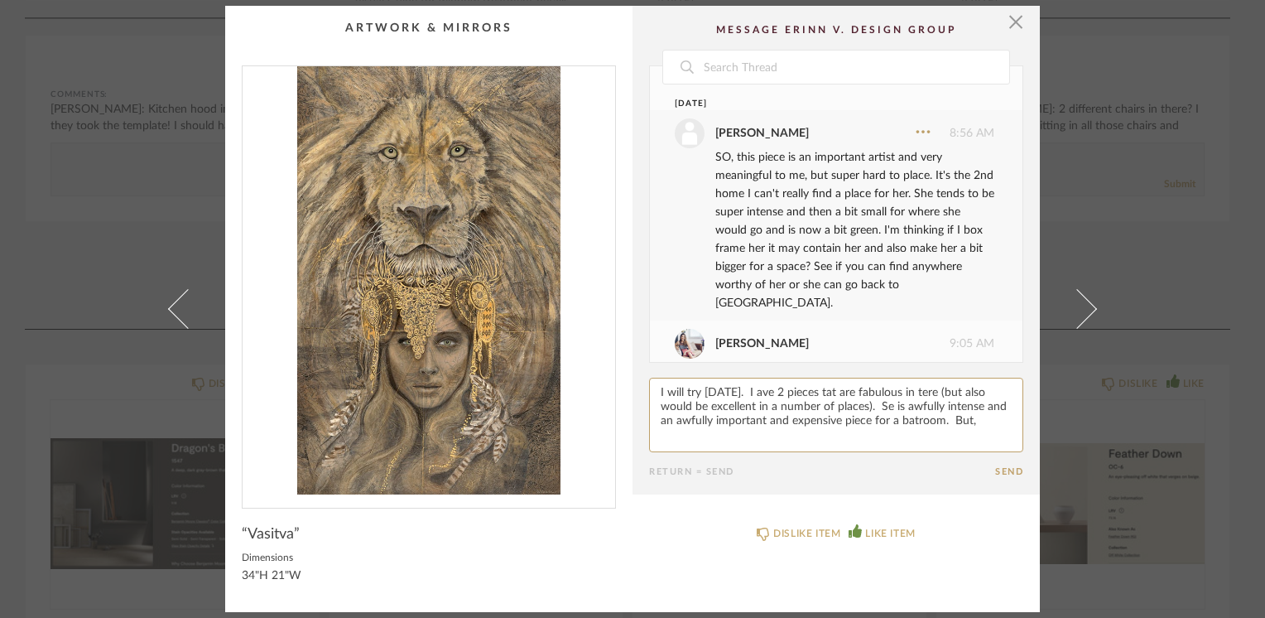
click at [943, 407] on textarea at bounding box center [836, 415] width 374 height 75
click at [957, 422] on textarea at bounding box center [836, 415] width 374 height 75
paste textarea "h"
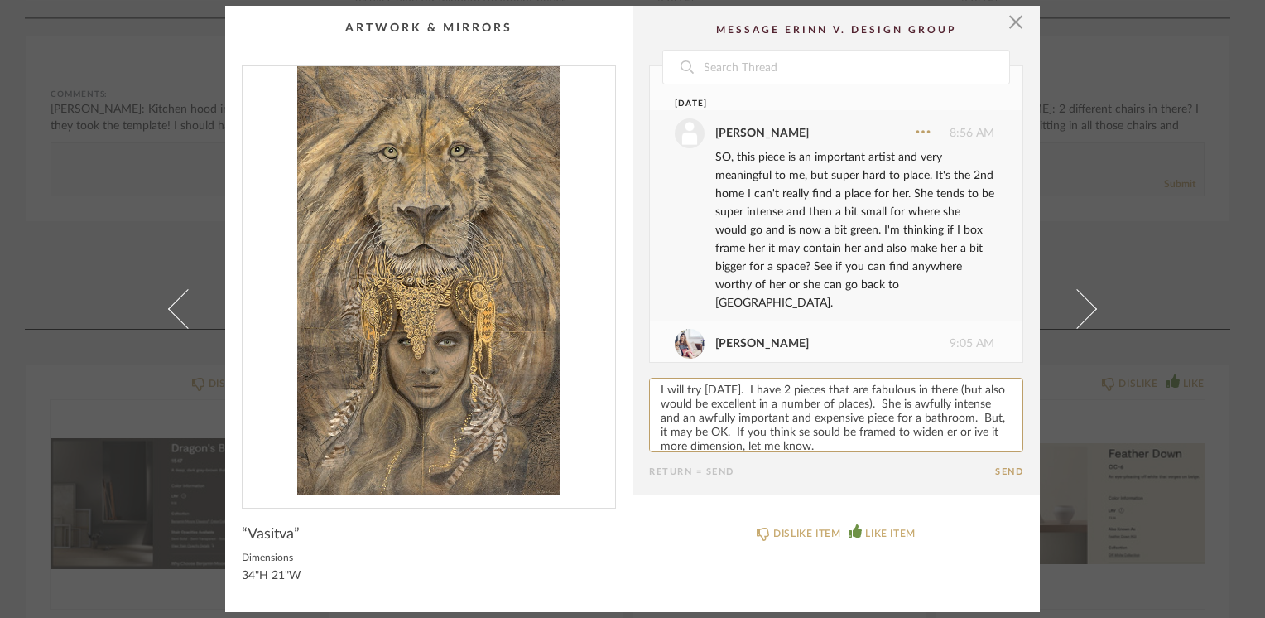
paste textarea "h"
drag, startPoint x: 662, startPoint y: 445, endPoint x: 730, endPoint y: 109, distance: 342.2
click at [730, 124] on div "[PERSON_NAME]" at bounding box center [762, 133] width 94 height 18
copy div "g"
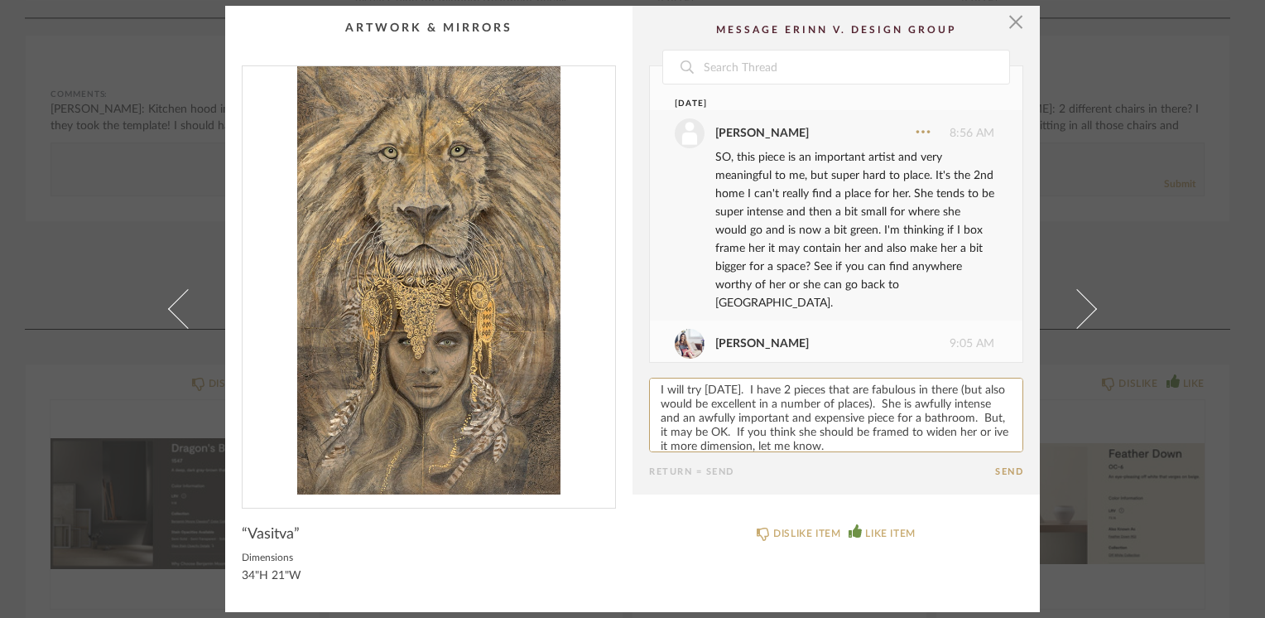
paste textarea "g"
type textarea "I will try today. I have 2 pieces that are fabulous in there (but also would be…"
click at [1000, 469] on button "Send" at bounding box center [1009, 471] width 28 height 11
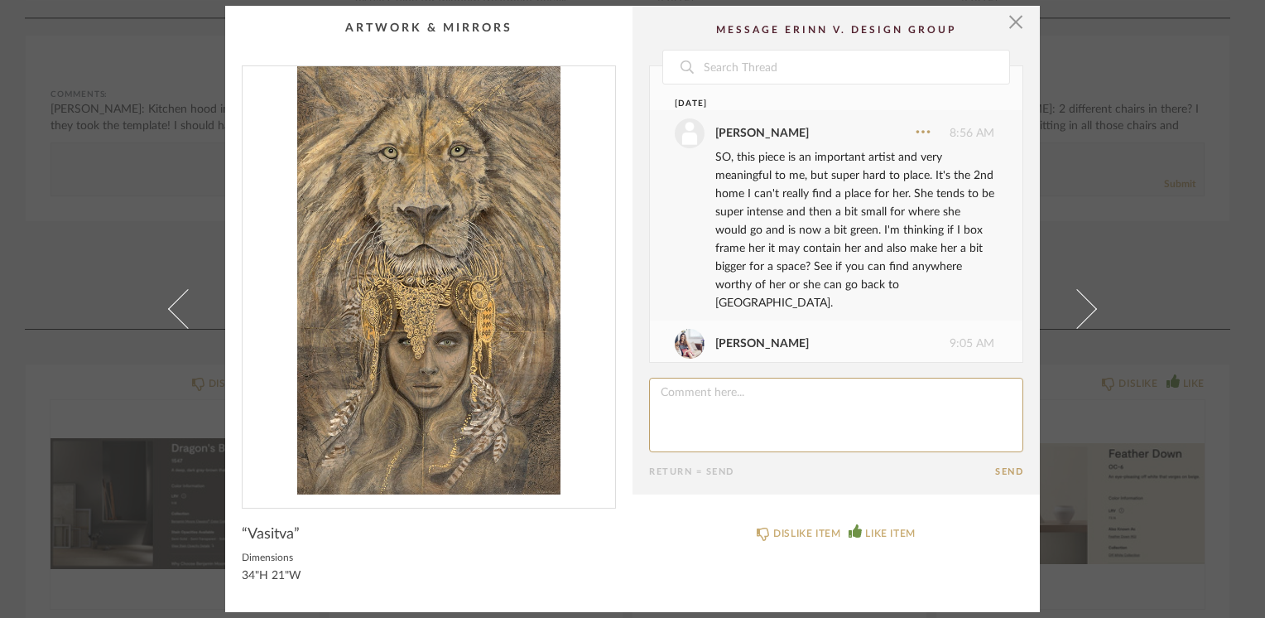
scroll to position [759, 0]
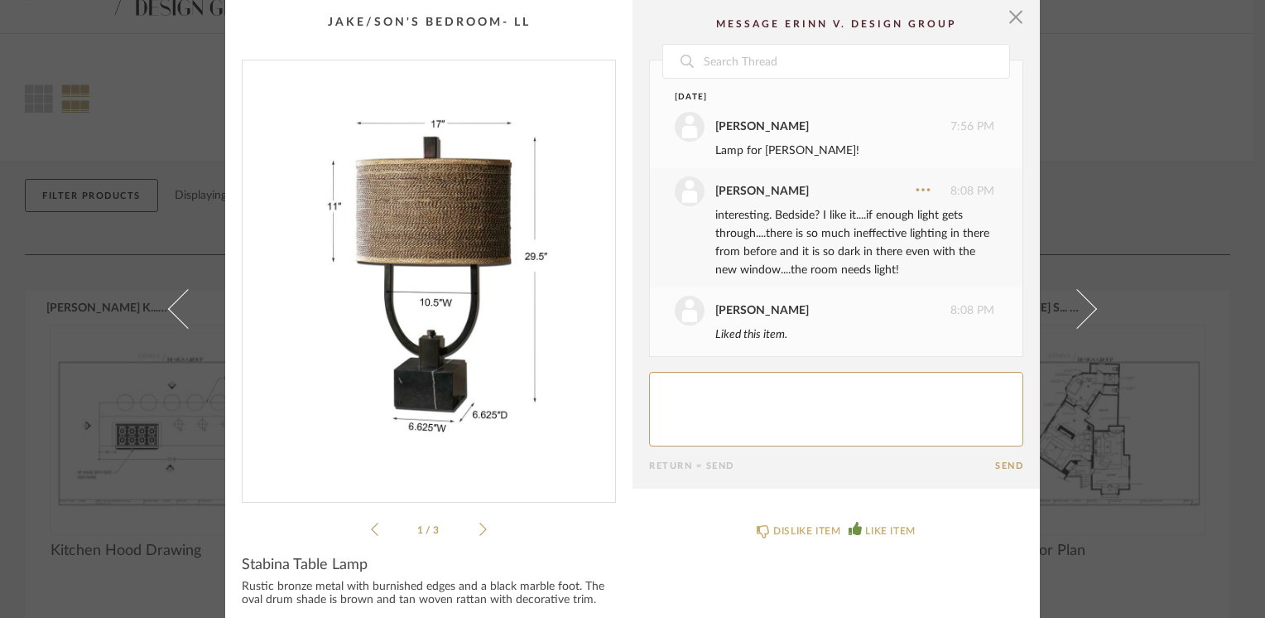
scroll to position [225, 0]
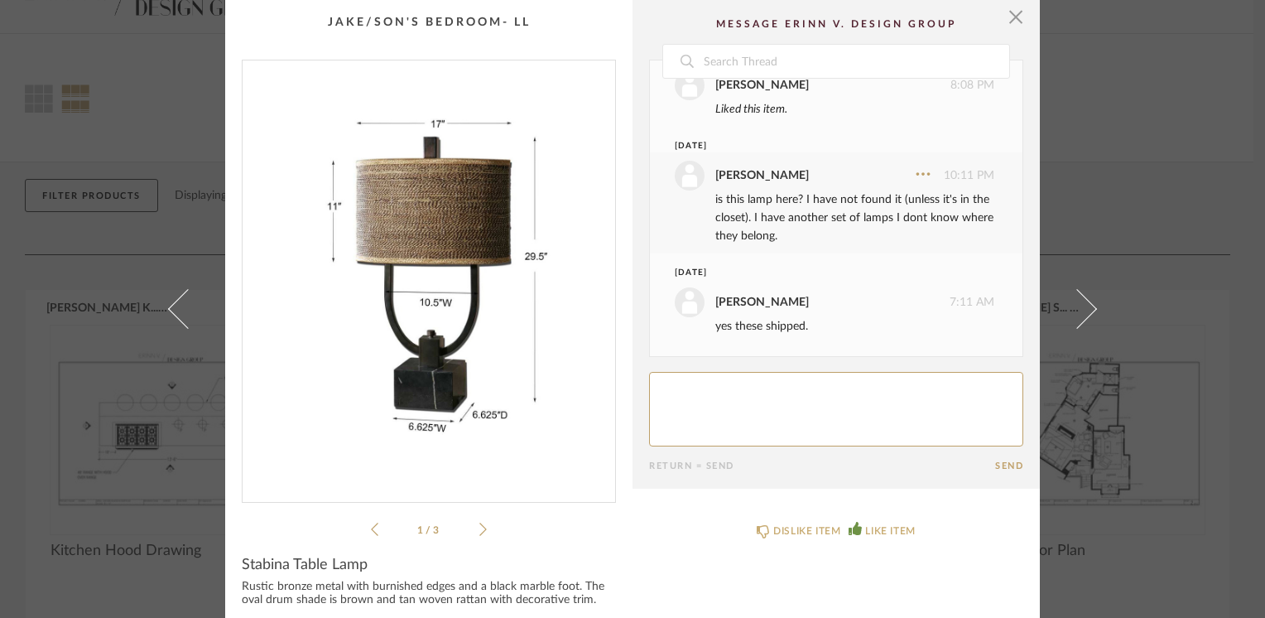
click at [710, 393] on textarea at bounding box center [836, 409] width 374 height 75
paste textarea "g"
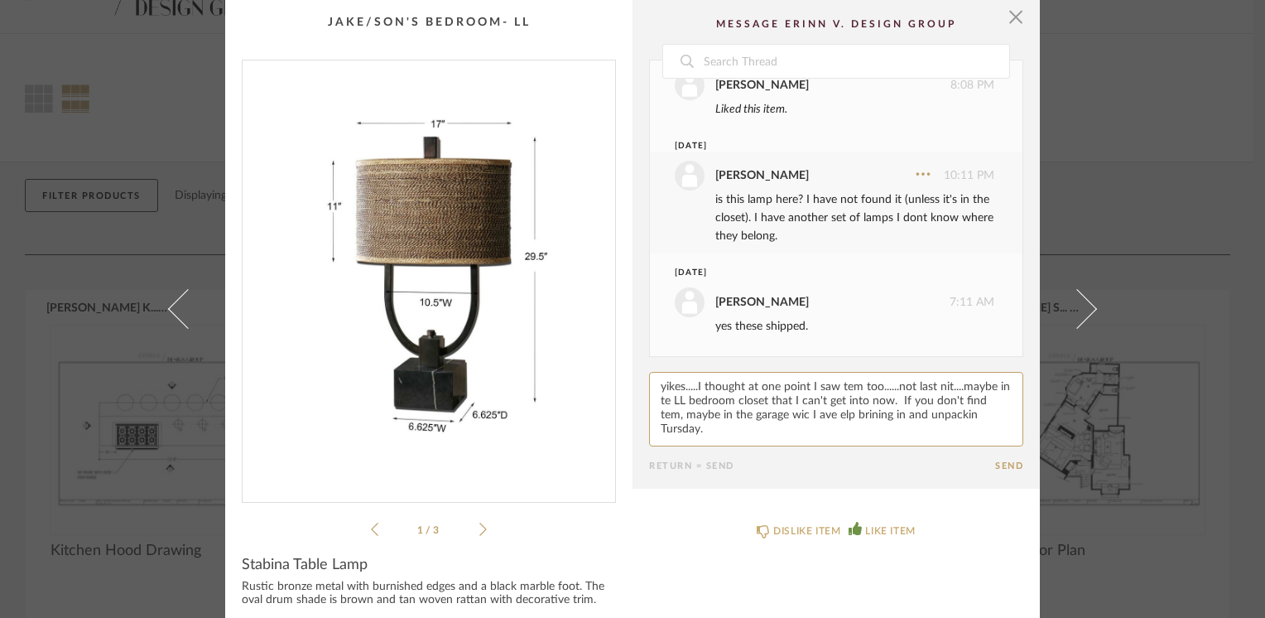
paste textarea "g"
click at [706, 386] on textarea at bounding box center [836, 409] width 374 height 75
paste textarea "h"
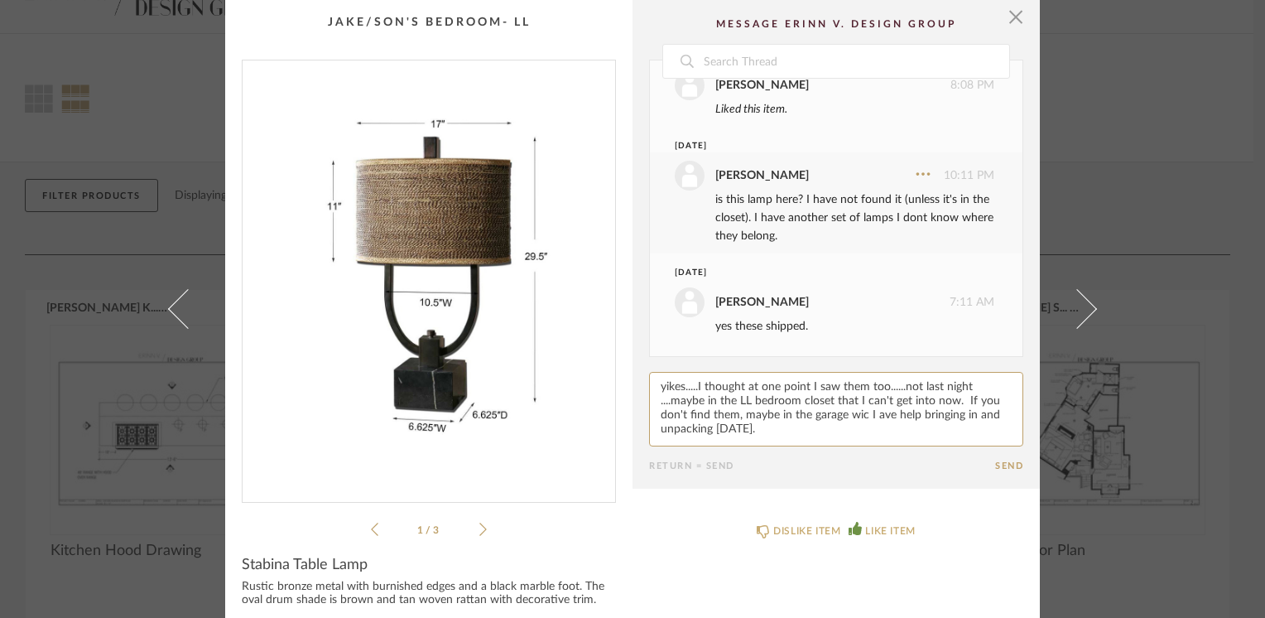
paste textarea "h"
type textarea "yikes.....I thought at one point I saw them too......not last night ....maybe i…"
click at [1007, 463] on button "Send" at bounding box center [1009, 465] width 28 height 11
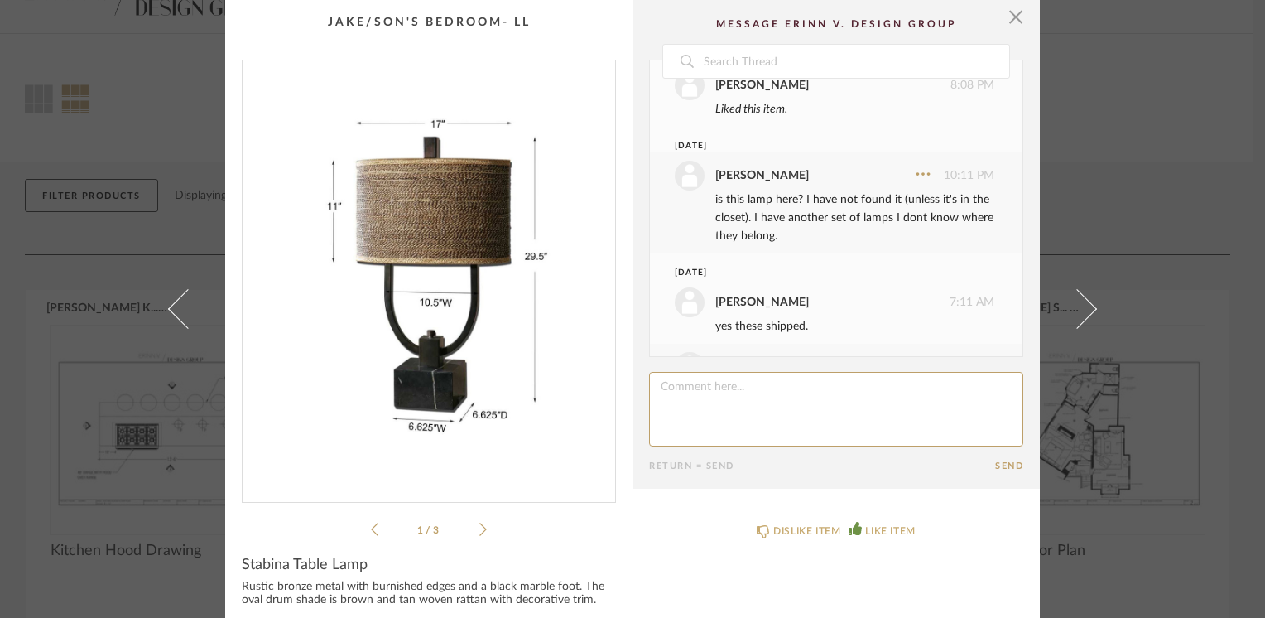
scroll to position [364, 0]
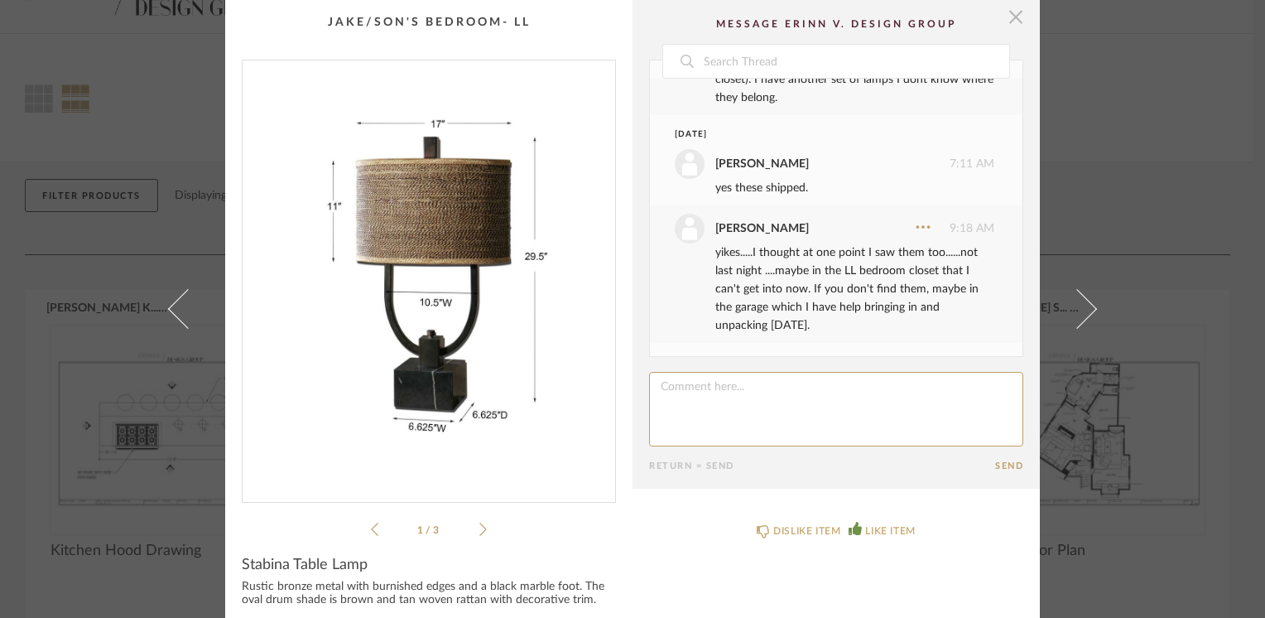
click at [1004, 22] on span "button" at bounding box center [1015, 16] width 33 height 33
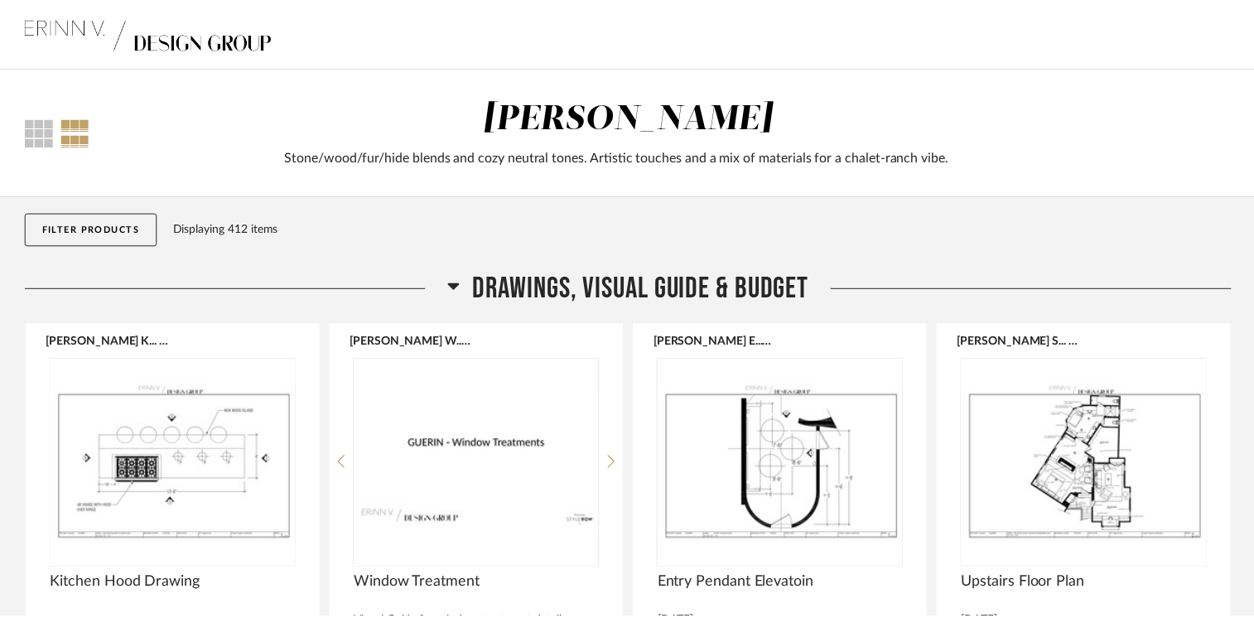
scroll to position [33, 0]
